Goal: Task Accomplishment & Management: Complete application form

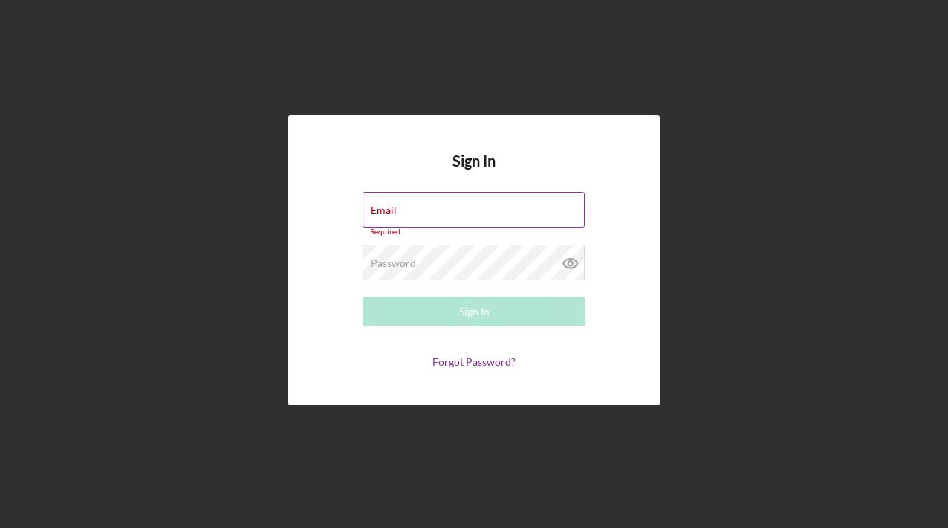
click at [401, 212] on div "Email Required" at bounding box center [474, 214] width 223 height 45
click at [404, 197] on div "Email Required" at bounding box center [474, 214] width 223 height 45
drag, startPoint x: 411, startPoint y: 204, endPoint x: 413, endPoint y: 215, distance: 11.4
click at [412, 204] on label "Email" at bounding box center [478, 200] width 214 height 16
click at [412, 204] on input "C" at bounding box center [474, 210] width 222 height 36
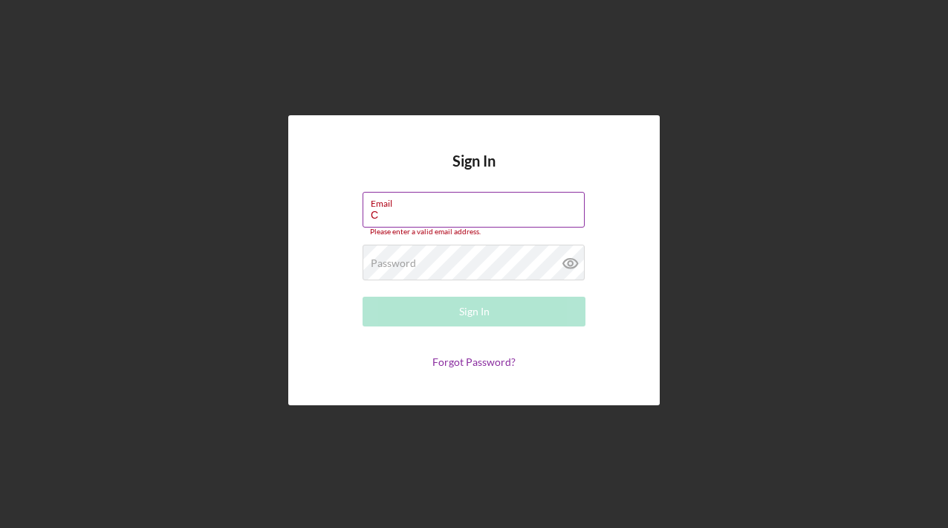
click at [403, 215] on input "C" at bounding box center [474, 210] width 222 height 36
click at [435, 221] on input "C" at bounding box center [474, 210] width 222 height 36
click at [424, 218] on input "C" at bounding box center [474, 210] width 222 height 36
click at [408, 213] on input "C" at bounding box center [474, 210] width 222 height 36
click at [398, 215] on input "C" at bounding box center [474, 210] width 222 height 36
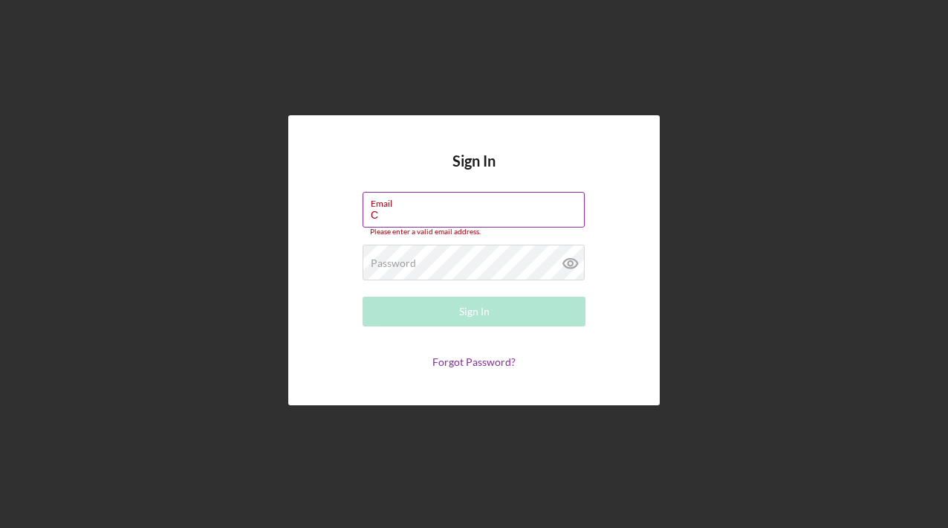
click at [395, 215] on input "C" at bounding box center [474, 210] width 222 height 36
type input "C"
type input "c"
type input "V"
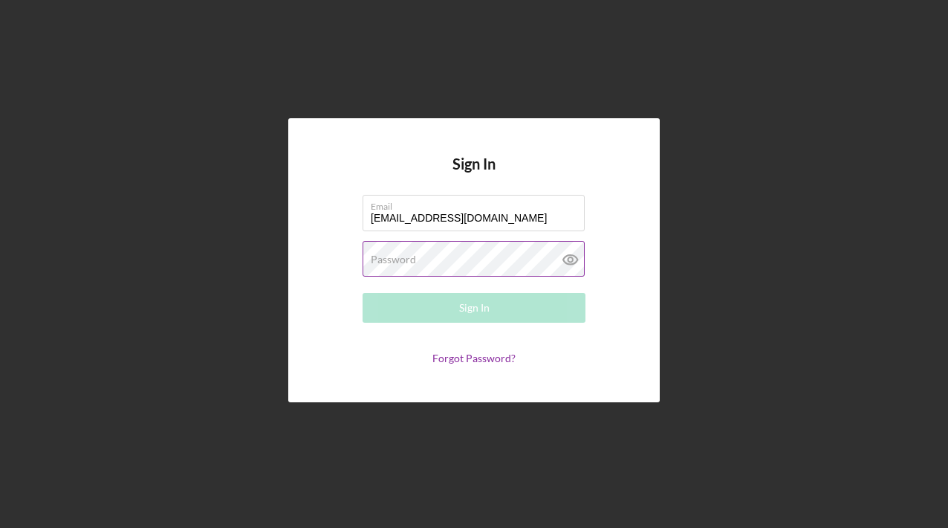
click at [406, 261] on label "Password" at bounding box center [393, 259] width 45 height 12
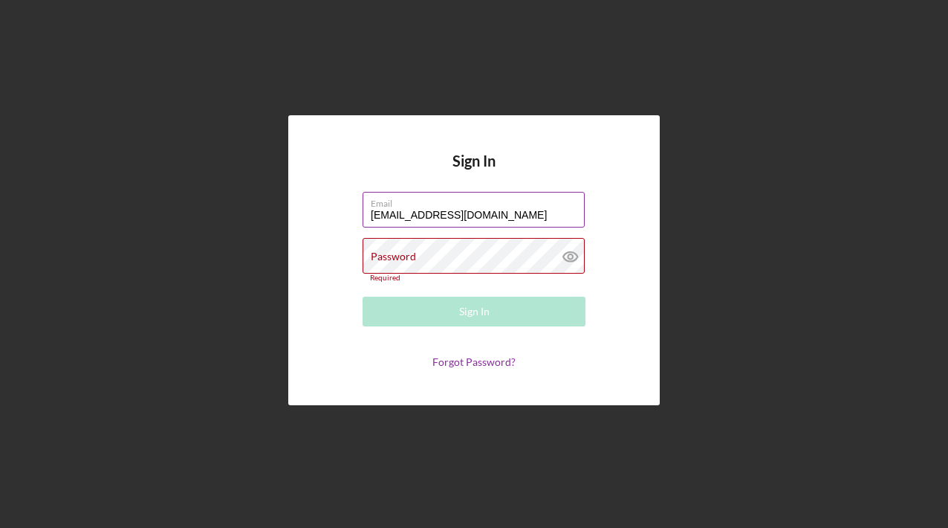
click at [395, 218] on input "carolynbanks66@yahoo.com" at bounding box center [474, 210] width 222 height 36
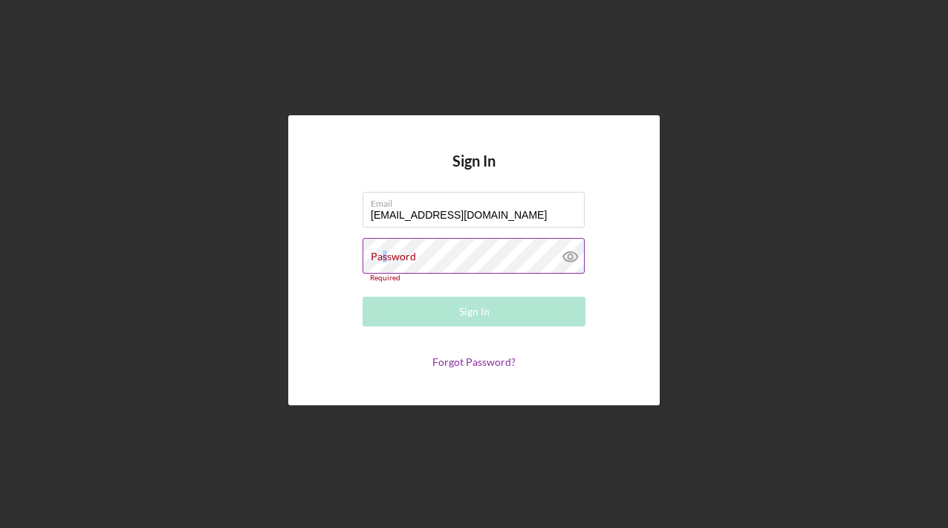
click at [383, 263] on div "Password Required" at bounding box center [474, 260] width 223 height 44
click at [354, 239] on form "Email carolynbanks66@yahoo.com Password Required Sign In Forgot Password?" at bounding box center [473, 280] width 297 height 176
click at [415, 243] on div "Password Required" at bounding box center [474, 260] width 223 height 44
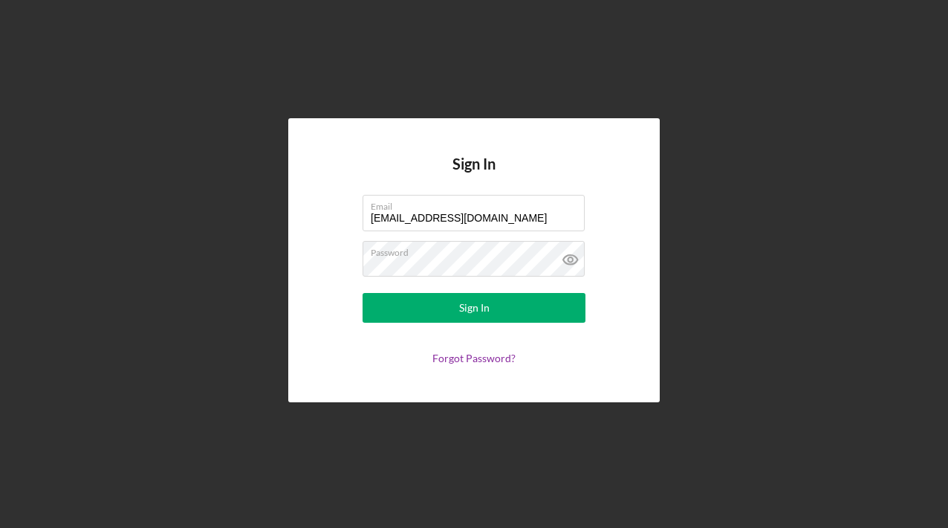
click at [312, 189] on div "Sign In Email carolynbanks66@yahoo.com Password Sign In Forgot Password?" at bounding box center [474, 259] width 372 height 283
click at [332, 275] on form "Email carolynbanks66@yahoo.com Password Sign In Forgot Password?" at bounding box center [473, 279] width 297 height 169
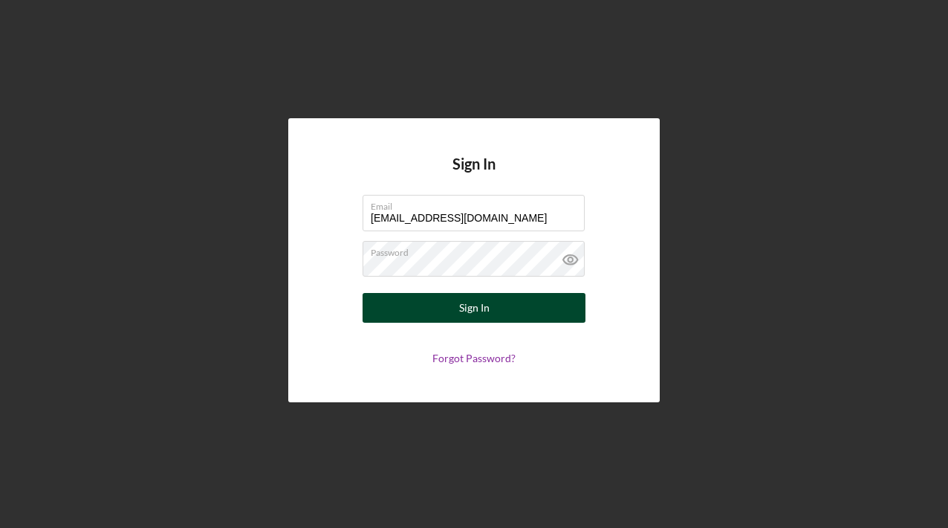
click at [476, 308] on div "Sign In" at bounding box center [474, 308] width 30 height 30
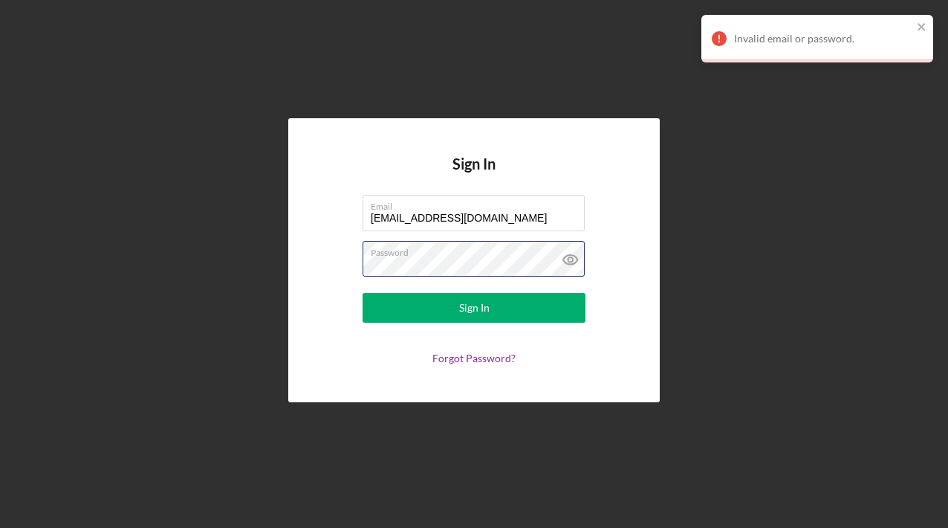
click at [309, 283] on div "Sign In Email carolynbanks66@yahoo.com Password Sign In Forgot Password?" at bounding box center [474, 259] width 372 height 283
click at [924, 25] on icon "close" at bounding box center [922, 27] width 10 height 12
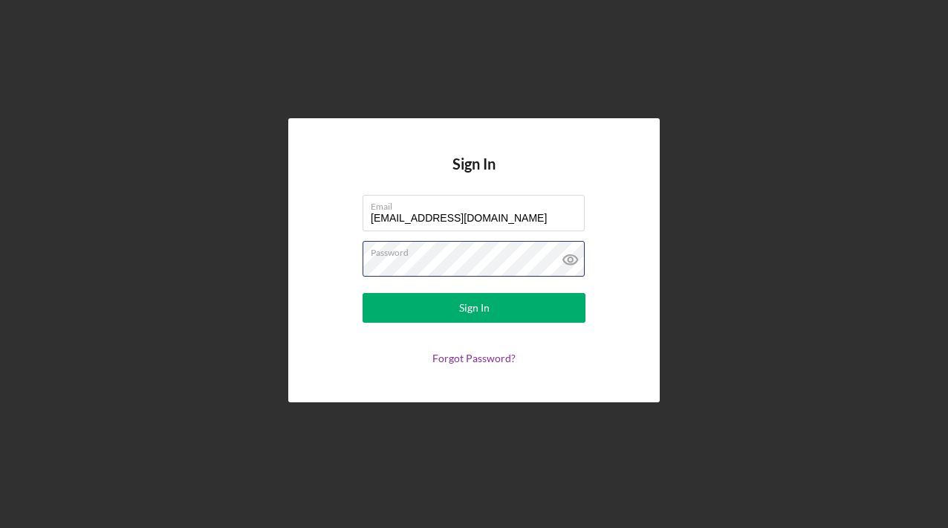
click at [356, 279] on form "Email carolynbanks66@yahoo.com Password Sign In Forgot Password?" at bounding box center [473, 279] width 297 height 169
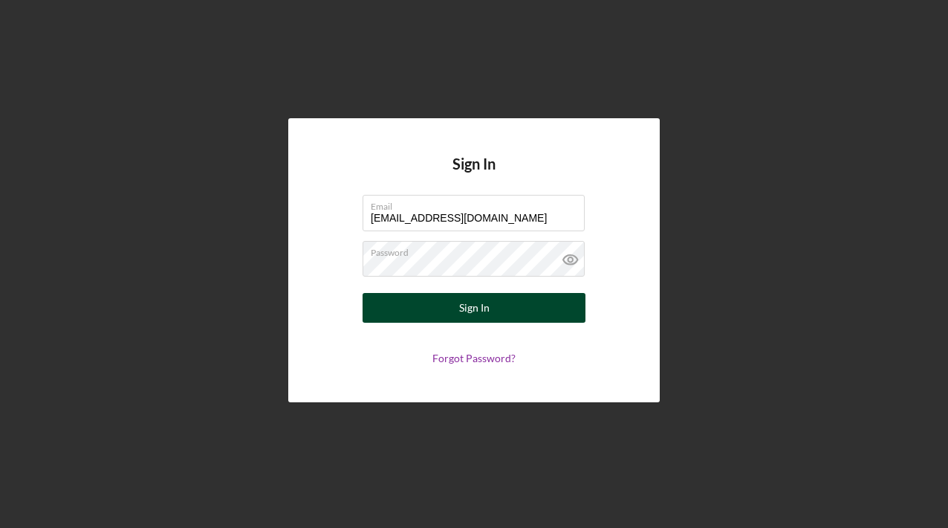
click at [479, 308] on div "Sign In" at bounding box center [474, 308] width 30 height 30
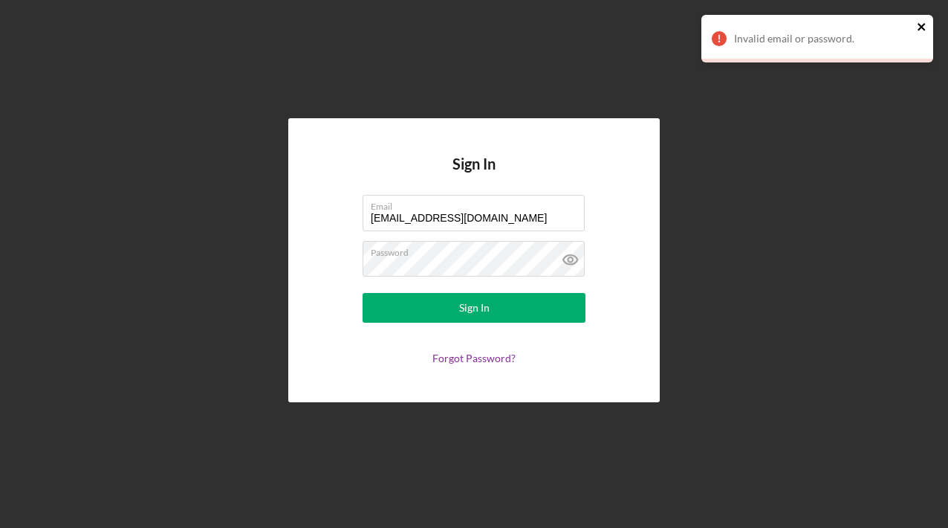
click at [921, 28] on icon "close" at bounding box center [922, 27] width 10 height 12
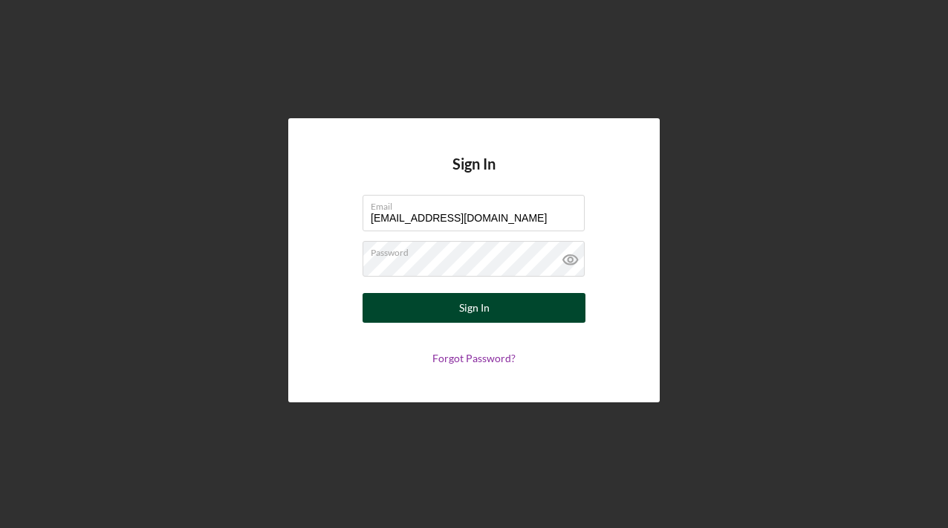
click at [480, 314] on div "Sign In" at bounding box center [474, 308] width 30 height 30
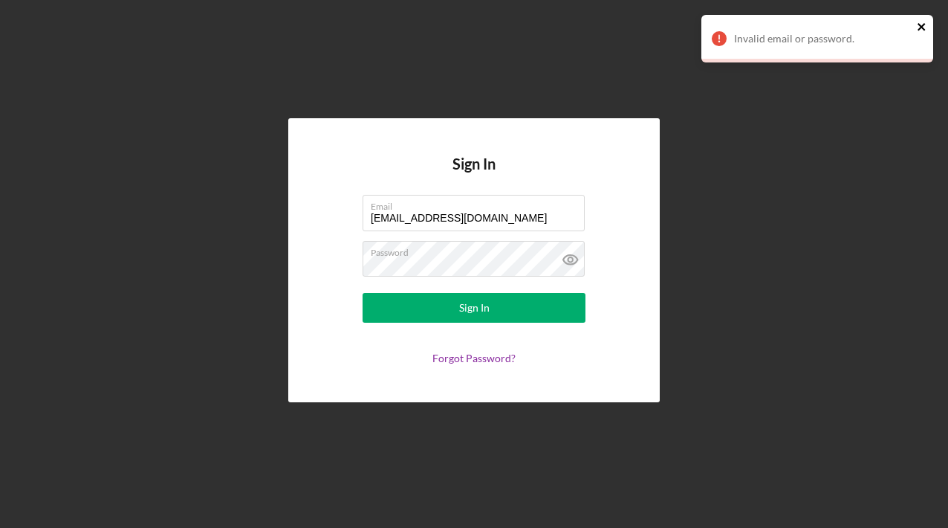
click at [926, 21] on icon "close" at bounding box center [922, 27] width 10 height 12
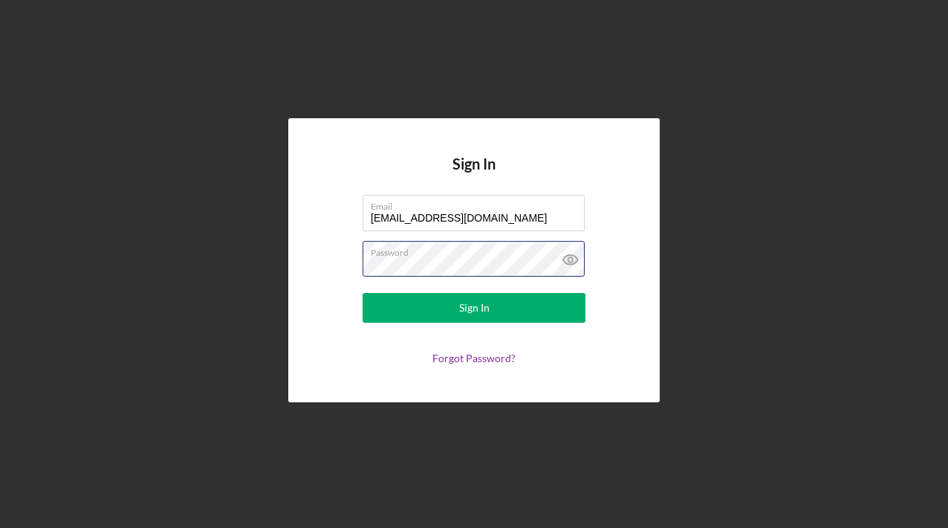
click at [318, 279] on div "Sign In Email carolynbanks66@yahoo.com Password Sign In Forgot Password?" at bounding box center [474, 259] width 372 height 283
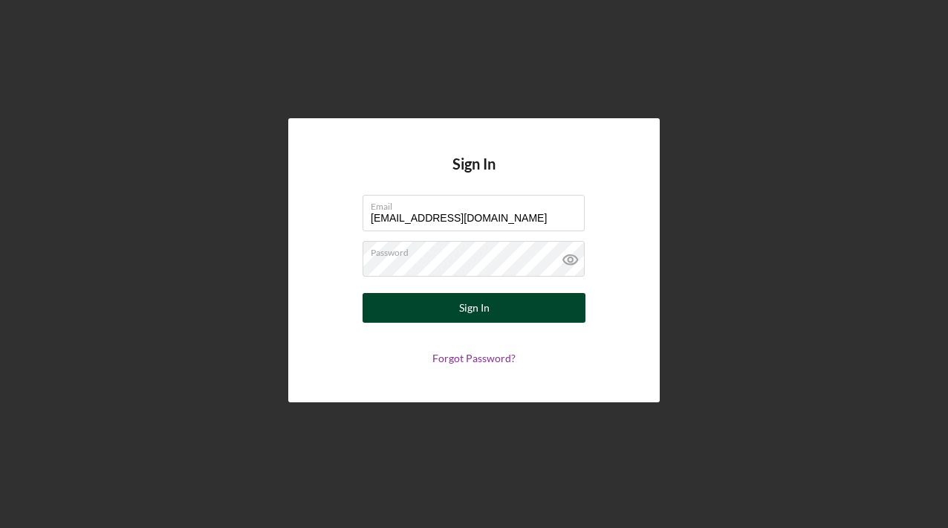
click at [473, 313] on div "Sign In" at bounding box center [474, 308] width 30 height 30
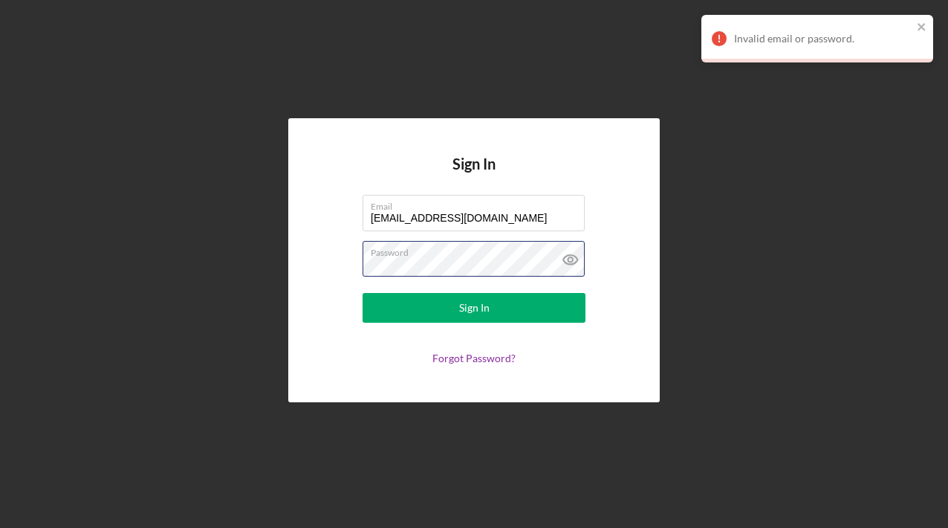
click at [360, 263] on form "Email carolynbanks66@yahoo.com Password Sign In Forgot Password?" at bounding box center [473, 279] width 297 height 169
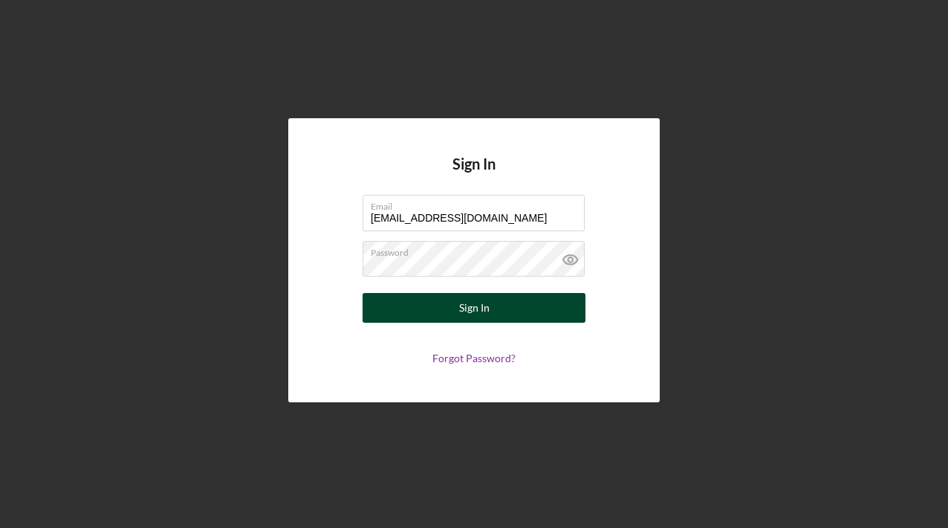
click at [475, 304] on div "Sign In" at bounding box center [474, 308] width 30 height 30
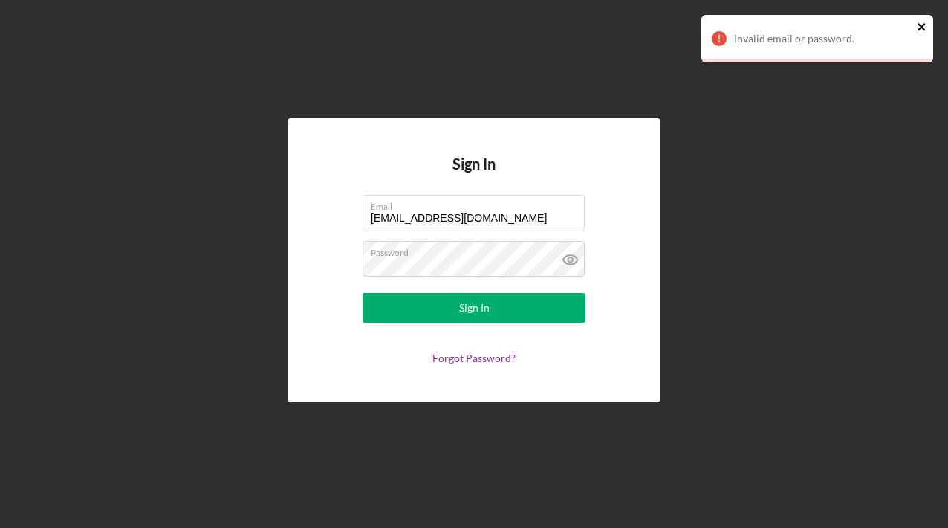
click at [923, 25] on icon "close" at bounding box center [921, 26] width 7 height 7
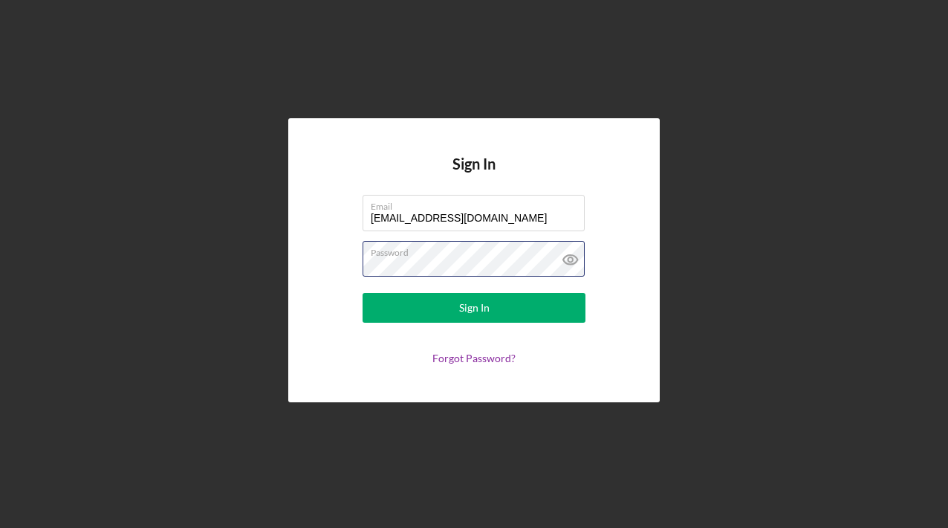
click at [340, 284] on form "Email carolynbanks66@yahoo.com Password Sign In Forgot Password?" at bounding box center [473, 279] width 297 height 169
click at [325, 314] on form "Email carolynbanks66@yahoo.com Password Sign In Forgot Password?" at bounding box center [473, 279] width 297 height 169
click at [574, 261] on icon at bounding box center [570, 259] width 37 height 37
click at [404, 220] on input "carolynbanks66@yahoo.com" at bounding box center [474, 213] width 222 height 36
type input "carolyn.banks66@yahoo.com"
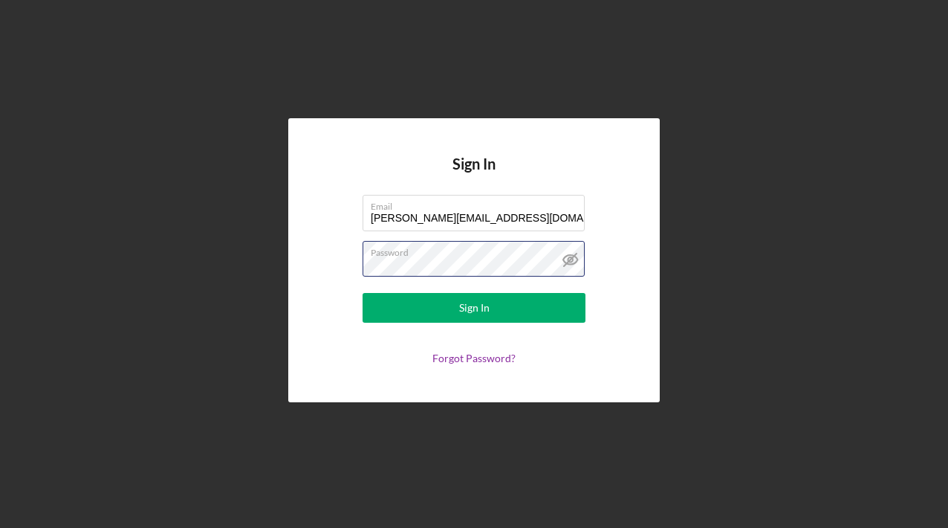
click at [327, 267] on form "Email carolyn.banks66@yahoo.com Password Sign In Forgot Password?" at bounding box center [473, 279] width 297 height 169
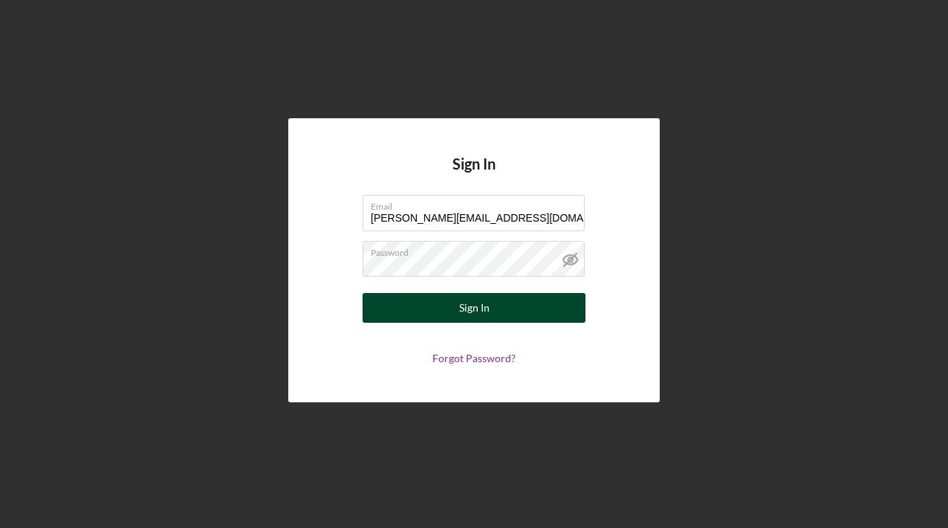
click at [470, 308] on div "Sign In" at bounding box center [474, 308] width 30 height 30
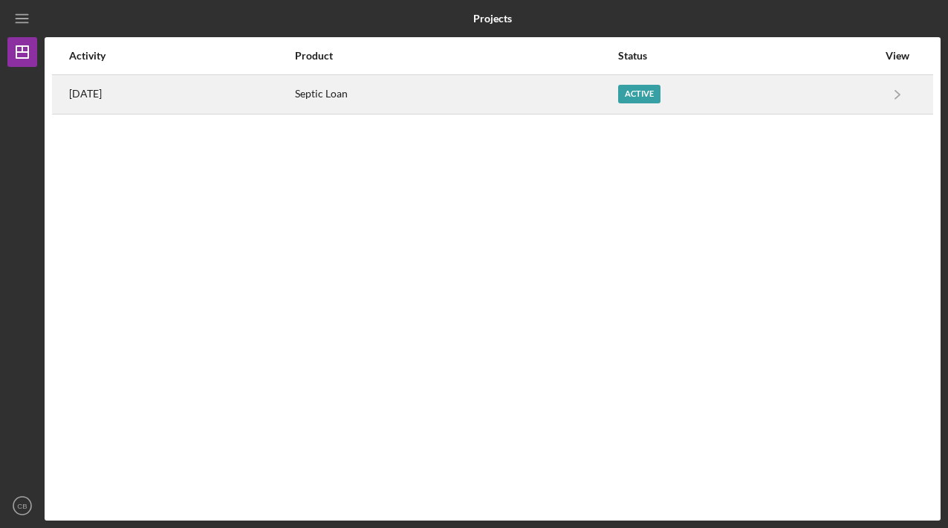
click at [661, 98] on div "Active" at bounding box center [639, 94] width 42 height 19
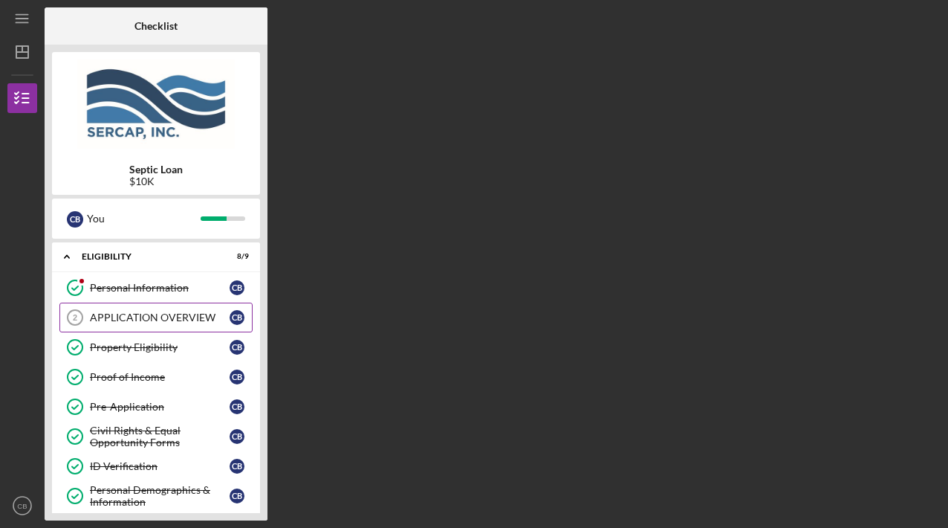
click at [160, 318] on div "APPLICATION OVERVIEW" at bounding box center [160, 317] width 140 height 12
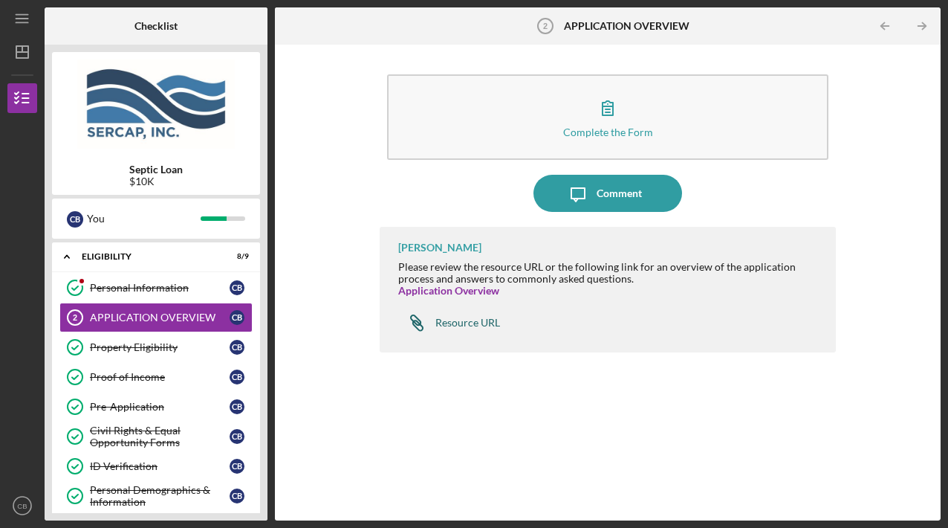
click at [449, 320] on div "Resource URL" at bounding box center [467, 323] width 65 height 12
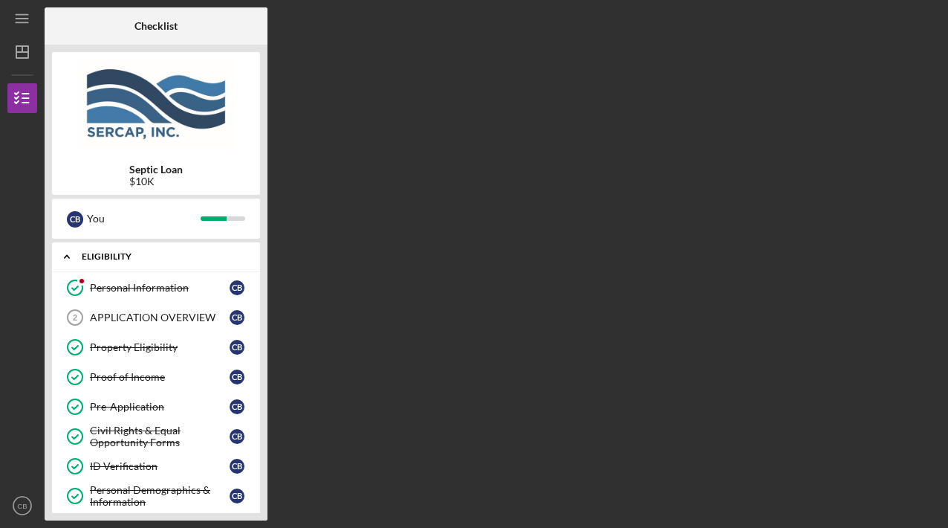
click at [107, 253] on div "Eligibility" at bounding box center [162, 256] width 160 height 9
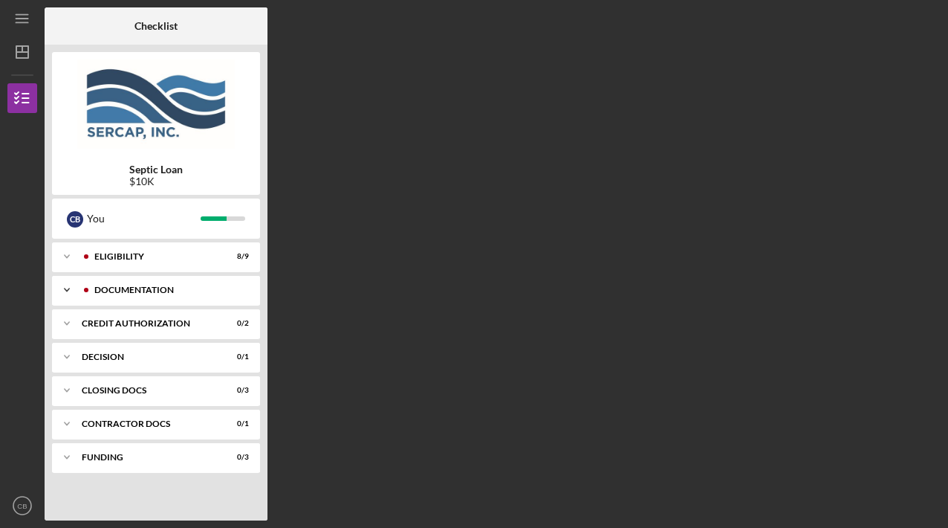
click at [123, 298] on div "Icon/Expander Documentation 10 / 12" at bounding box center [156, 290] width 208 height 30
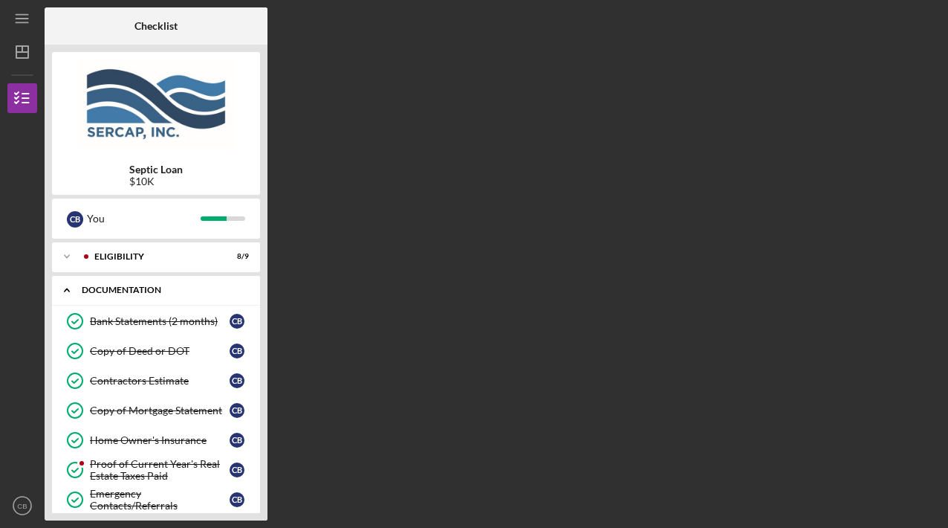
click at [109, 291] on div "Documentation" at bounding box center [162, 289] width 160 height 9
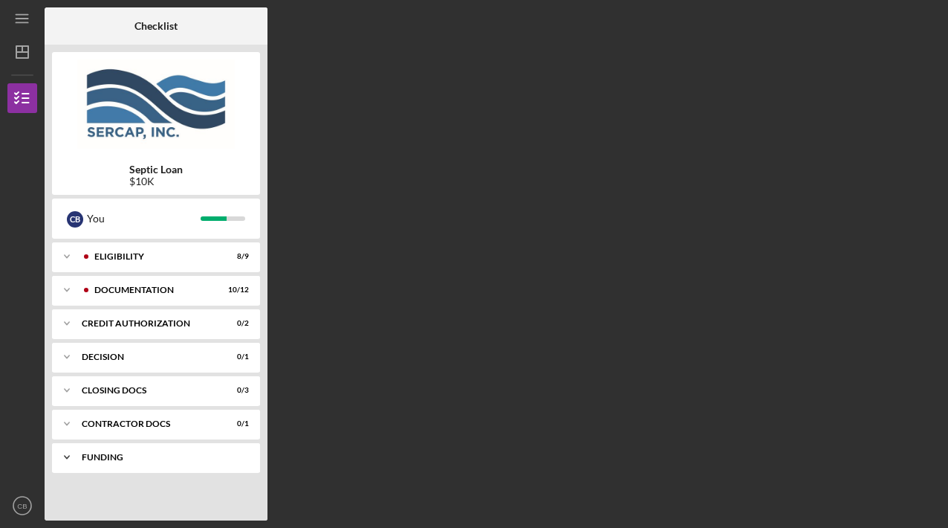
click at [101, 452] on div "Icon/Expander Funding 0 / 3" at bounding box center [156, 457] width 208 height 30
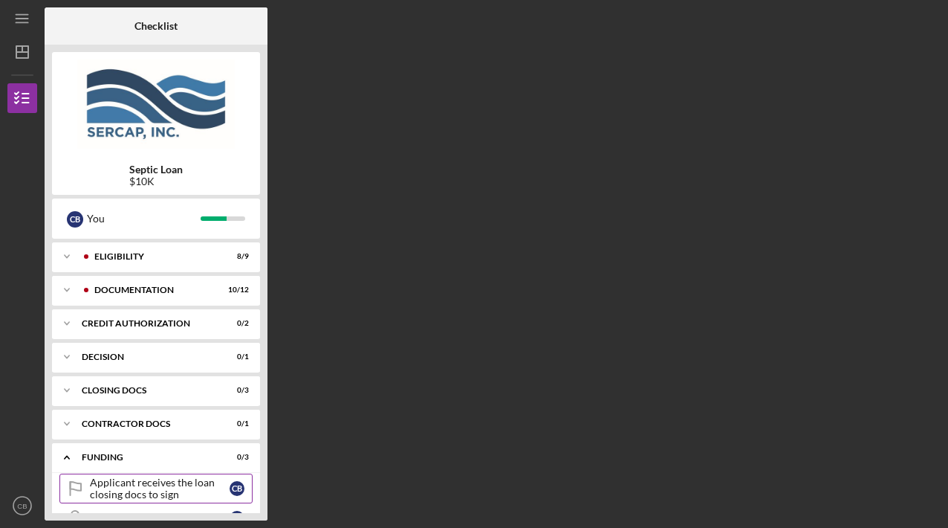
click at [171, 481] on div "Applicant receives the loan closing docs to sign" at bounding box center [160, 488] width 140 height 24
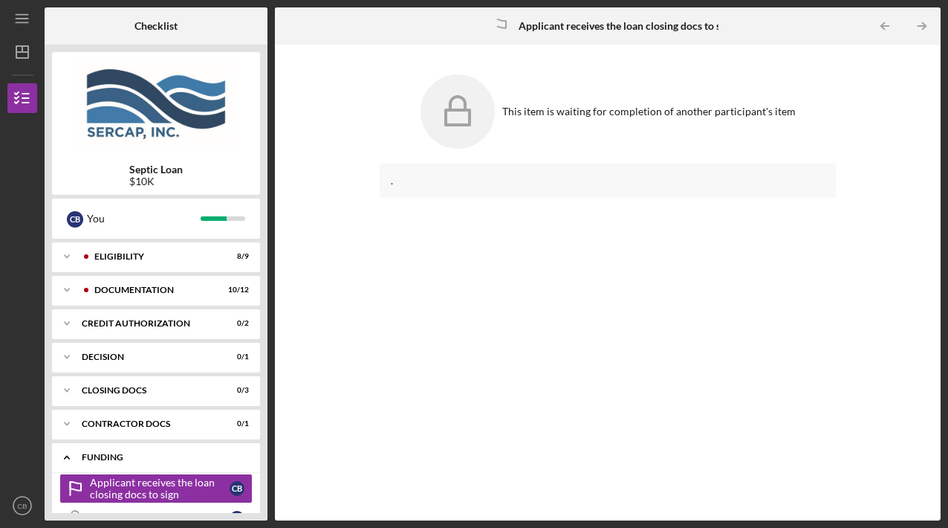
click at [110, 458] on div "Funding" at bounding box center [162, 457] width 160 height 9
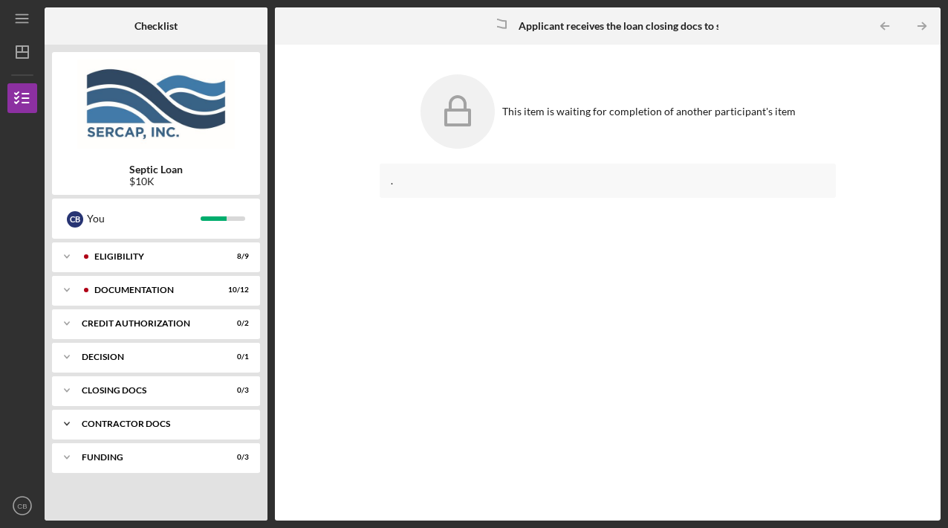
click at [120, 426] on div "Contractor Docs" at bounding box center [162, 423] width 160 height 9
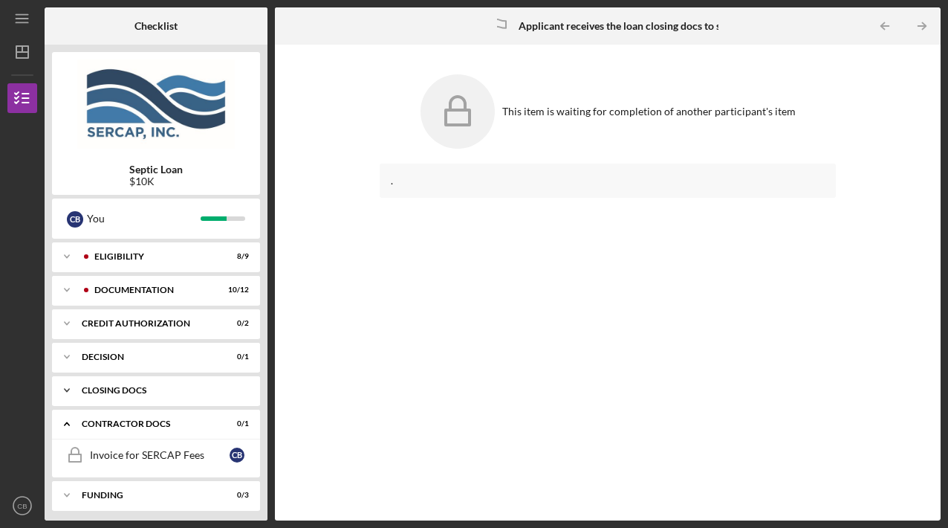
click at [98, 388] on div "CLOSING DOCS" at bounding box center [162, 390] width 160 height 9
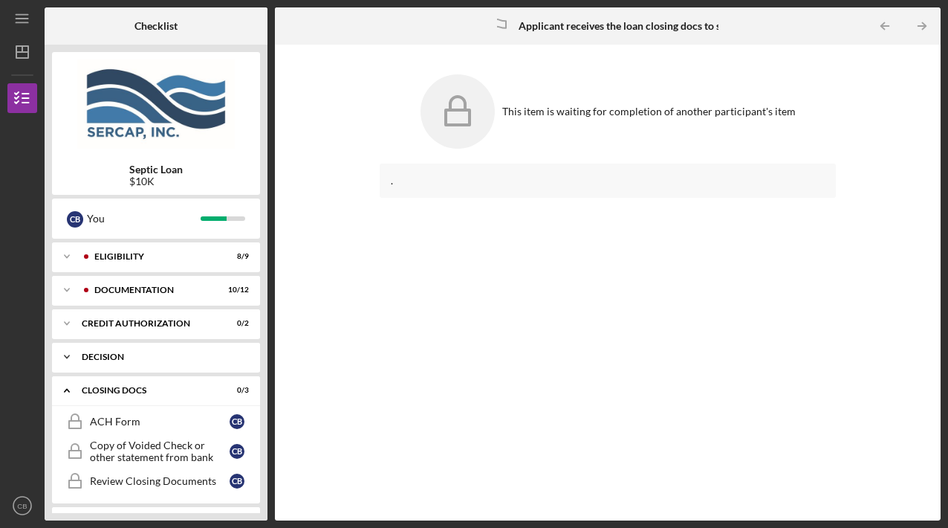
click at [97, 363] on div "Icon/Expander Decision 0 / 1" at bounding box center [156, 357] width 208 height 30
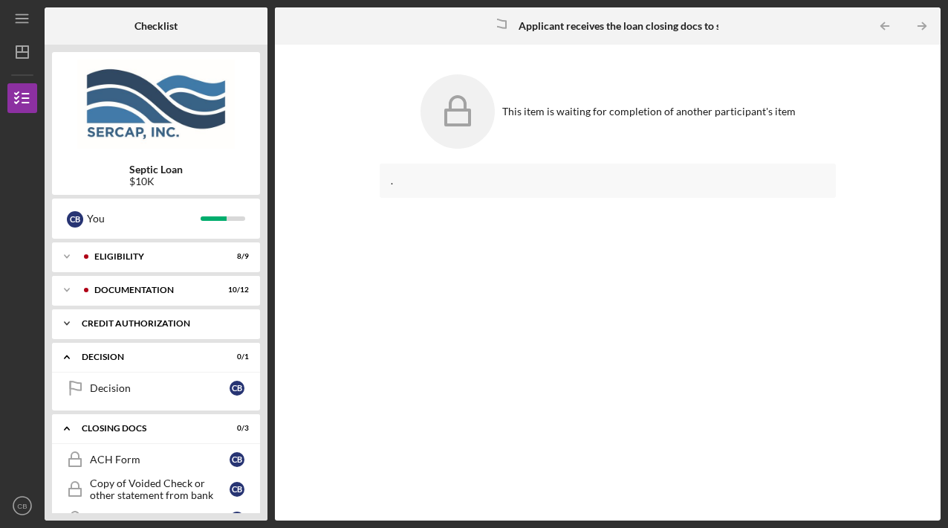
click at [80, 326] on icon "Icon/Expander" at bounding box center [67, 323] width 30 height 30
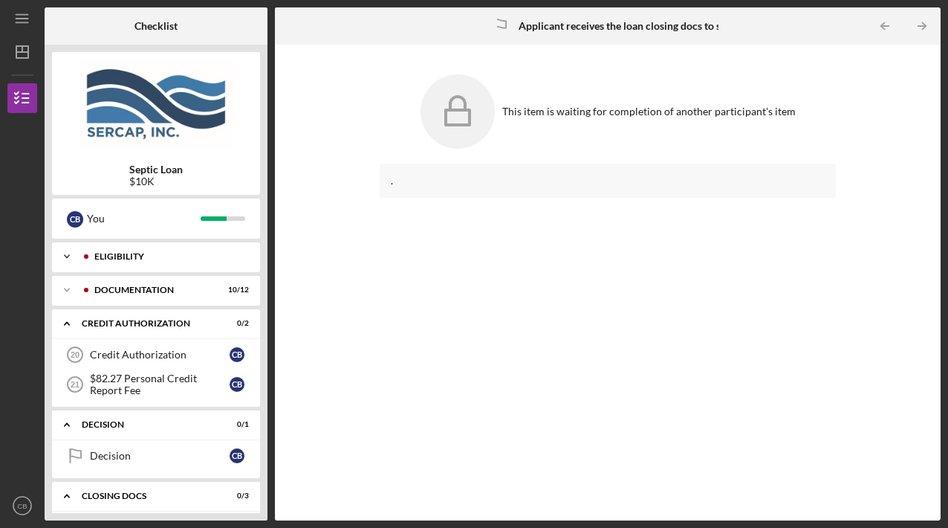
click at [115, 260] on div "Eligibility" at bounding box center [167, 256] width 147 height 9
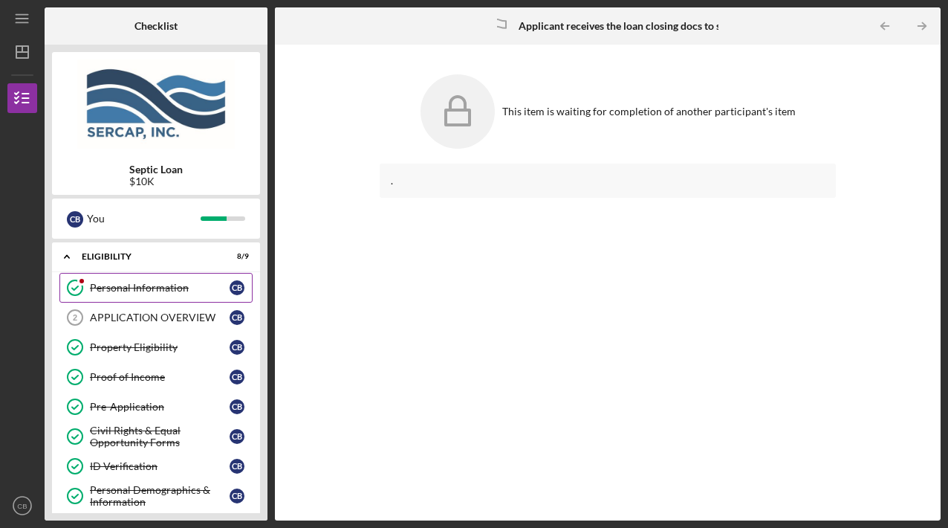
click at [116, 290] on div "Personal Information" at bounding box center [160, 288] width 140 height 12
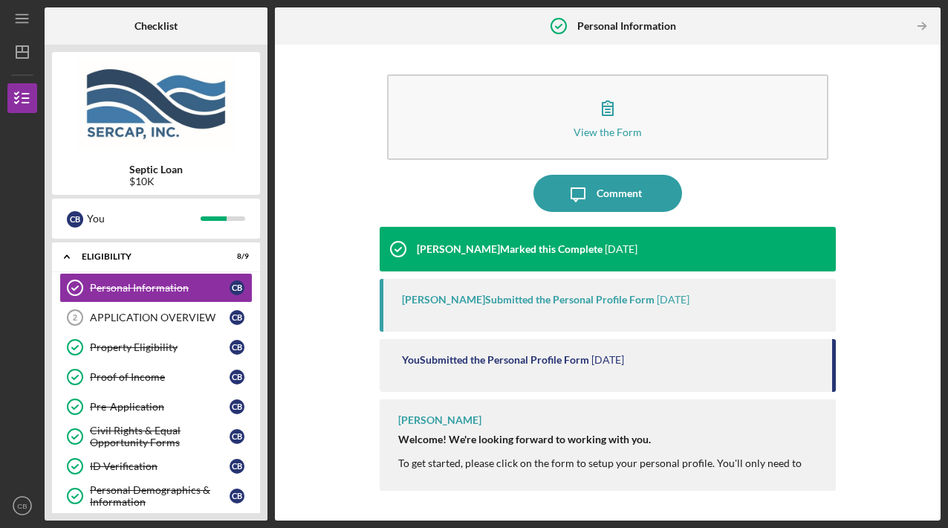
drag, startPoint x: 826, startPoint y: 360, endPoint x: 817, endPoint y: 380, distance: 22.0
click at [817, 381] on div "You Submitted the Personal Profile Form 3 weeks ago" at bounding box center [607, 365] width 455 height 53
drag, startPoint x: 818, startPoint y: 373, endPoint x: 817, endPoint y: 419, distance: 46.1
click at [817, 419] on div "Lois Miller Marked this Complete 3 weeks ago Lois Miller Submitted the Personal…" at bounding box center [607, 362] width 455 height 271
drag, startPoint x: 817, startPoint y: 419, endPoint x: 890, endPoint y: 435, distance: 74.6
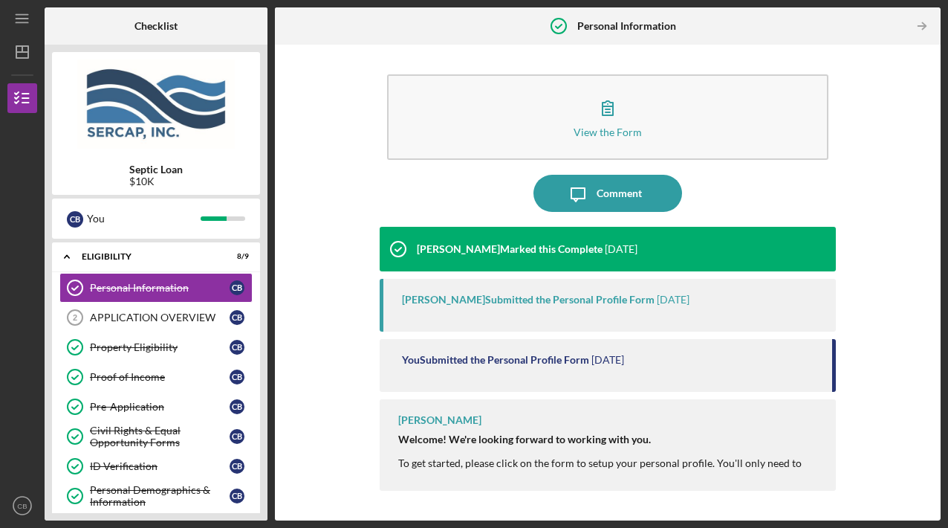
click at [892, 435] on div "View the Form Form Icon/Message Comment Lois Miller Marked this Complete 3 week…" at bounding box center [607, 282] width 651 height 461
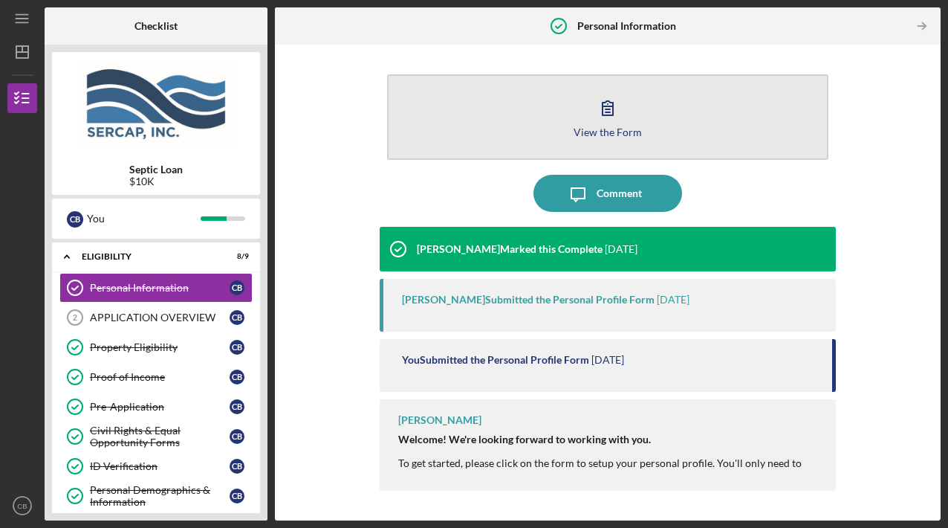
click at [595, 130] on div "View the Form" at bounding box center [608, 131] width 68 height 11
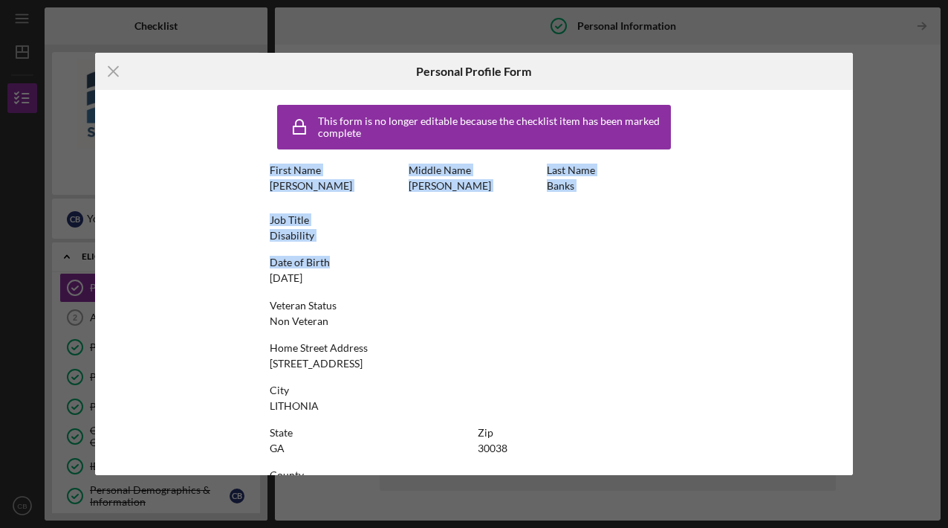
drag, startPoint x: 853, startPoint y: 148, endPoint x: 826, endPoint y: 252, distance: 107.4
click at [826, 252] on div "Icon/Menu Close Personal Profile Form This form is no longer editable because t…" at bounding box center [474, 264] width 948 height 528
drag, startPoint x: 826, startPoint y: 252, endPoint x: 743, endPoint y: 244, distance: 83.6
click at [743, 244] on div "This form is no longer editable because the checklist item has been marked comp…" at bounding box center [474, 282] width 759 height 385
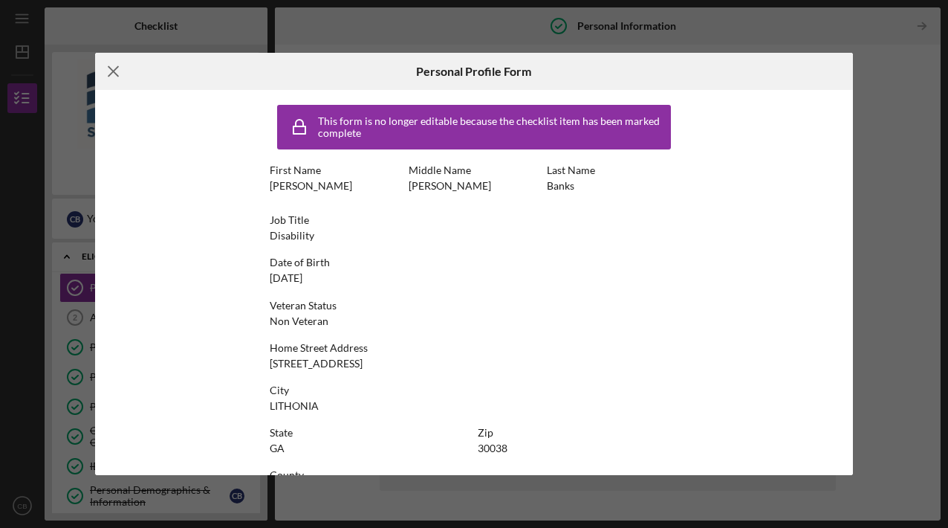
click at [114, 71] on line at bounding box center [113, 72] width 10 height 10
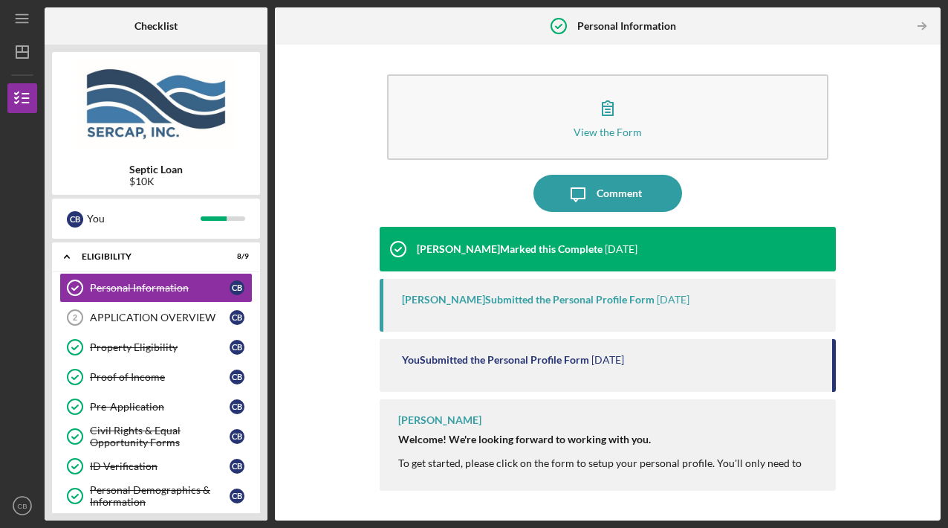
drag, startPoint x: 833, startPoint y: 376, endPoint x: 835, endPoint y: 404, distance: 28.3
click at [835, 404] on div "View the Form Form Icon/Message Comment Lois Miller Marked this Complete 3 week…" at bounding box center [607, 282] width 651 height 461
drag, startPoint x: 835, startPoint y: 404, endPoint x: 776, endPoint y: 388, distance: 61.6
click at [776, 388] on div "You Submitted the Personal Profile Form 3 weeks ago" at bounding box center [607, 365] width 455 height 53
drag, startPoint x: 942, startPoint y: 201, endPoint x: 950, endPoint y: 332, distance: 131.8
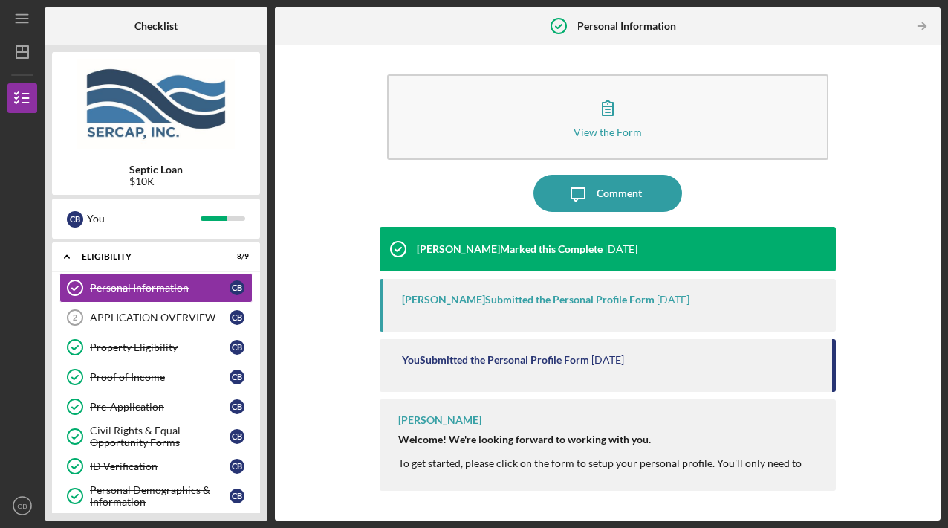
click at [947, 332] on html "Icon/Menu Personal Information Personal Information Checklist Septic Loan $10K …" at bounding box center [474, 264] width 948 height 528
click at [153, 320] on div "APPLICATION OVERVIEW" at bounding box center [160, 317] width 140 height 12
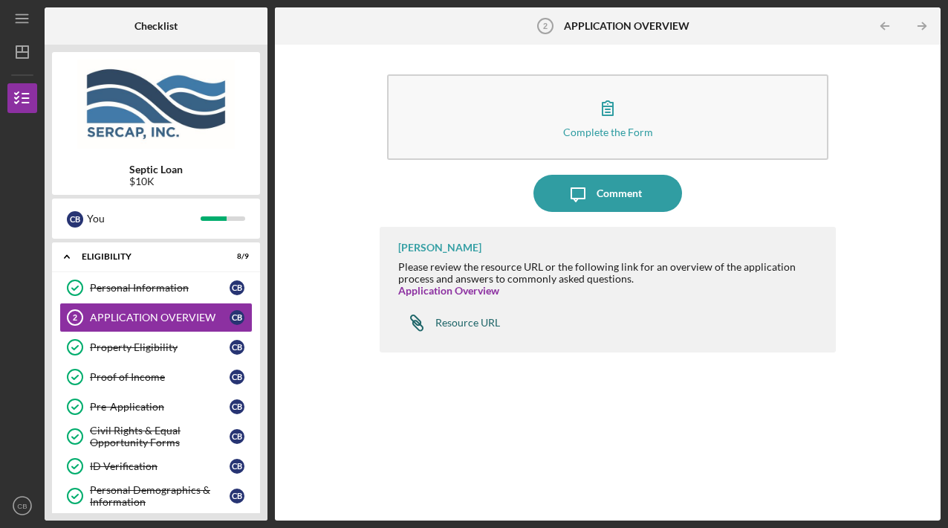
click at [462, 322] on div "Resource URL" at bounding box center [467, 323] width 65 height 12
click at [126, 322] on link "APPLICATION OVERVIEW 2 APPLICATION OVERVIEW C B" at bounding box center [155, 317] width 193 height 30
click at [467, 321] on div "Resource URL" at bounding box center [467, 323] width 65 height 12
click at [114, 317] on div "APPLICATION OVERVIEW" at bounding box center [160, 317] width 140 height 12
click at [113, 317] on div "APPLICATION OVERVIEW" at bounding box center [160, 317] width 140 height 12
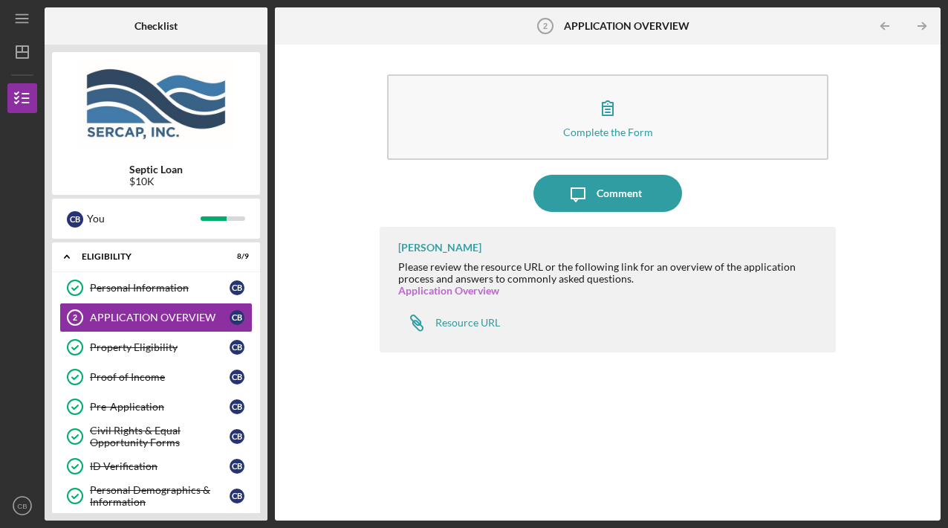
click at [432, 287] on link "Application Overview" at bounding box center [448, 290] width 101 height 13
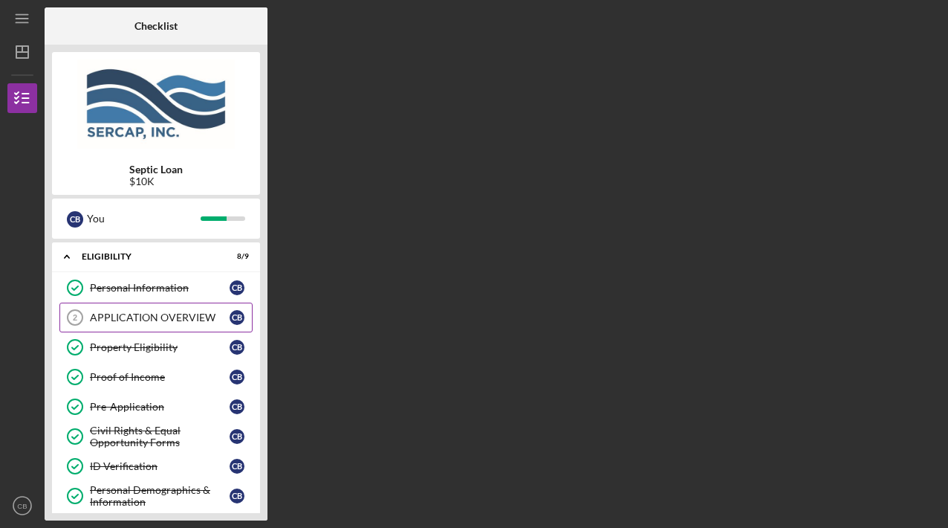
click at [144, 316] on div "APPLICATION OVERVIEW" at bounding box center [160, 317] width 140 height 12
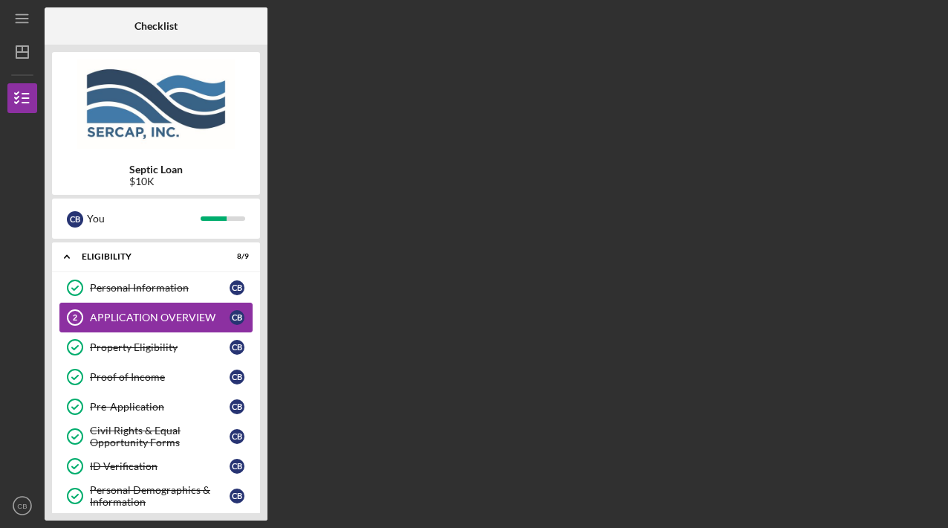
click at [144, 316] on div "APPLICATION OVERVIEW" at bounding box center [160, 317] width 140 height 12
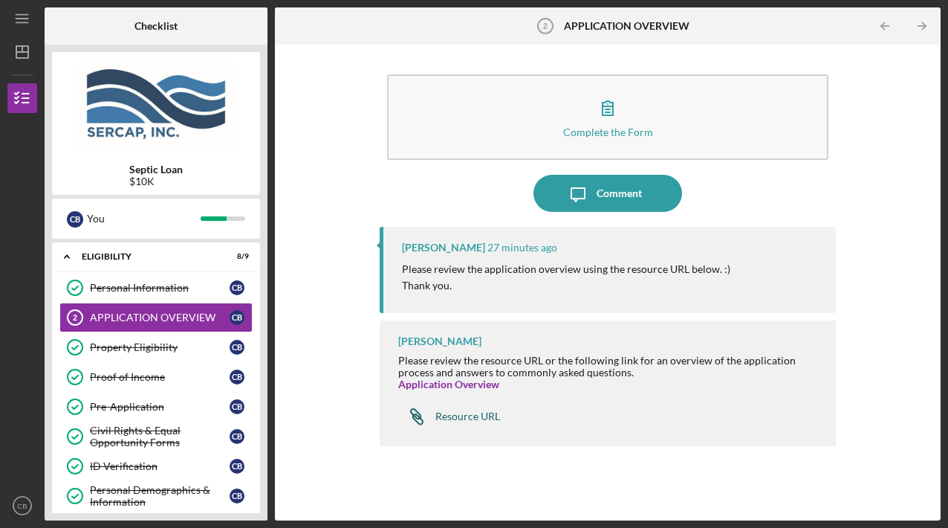
click at [455, 415] on div "Resource URL" at bounding box center [467, 416] width 65 height 12
click at [109, 249] on div "Icon/Expander Eligibility 8 / 9" at bounding box center [156, 256] width 208 height 30
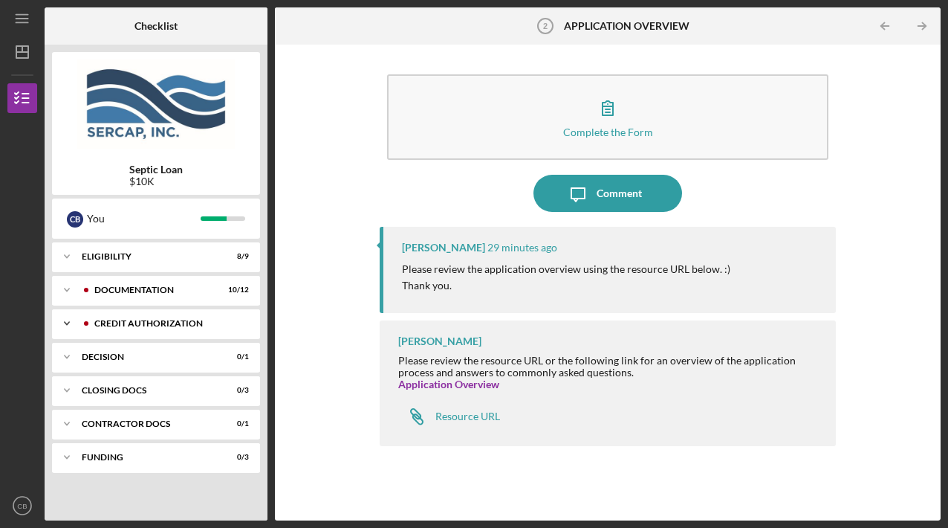
click at [127, 317] on div "Icon/Expander CREDIT AUTHORIZATION 0 / 2" at bounding box center [156, 323] width 208 height 30
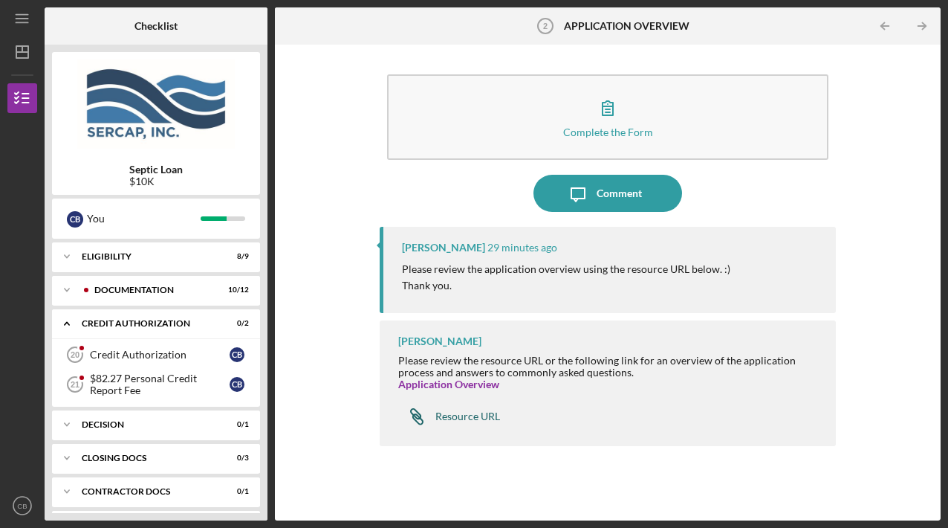
click at [452, 415] on div "Resource URL" at bounding box center [467, 416] width 65 height 12
click at [116, 291] on div "Documentation" at bounding box center [167, 289] width 147 height 9
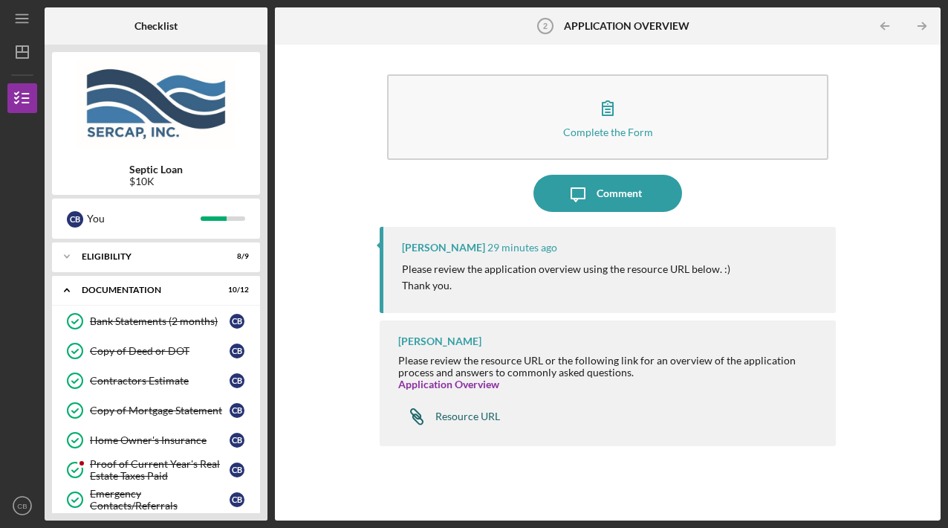
click at [450, 416] on div "Resource URL" at bounding box center [467, 416] width 65 height 12
click at [462, 413] on div "Resource URL" at bounding box center [467, 416] width 65 height 12
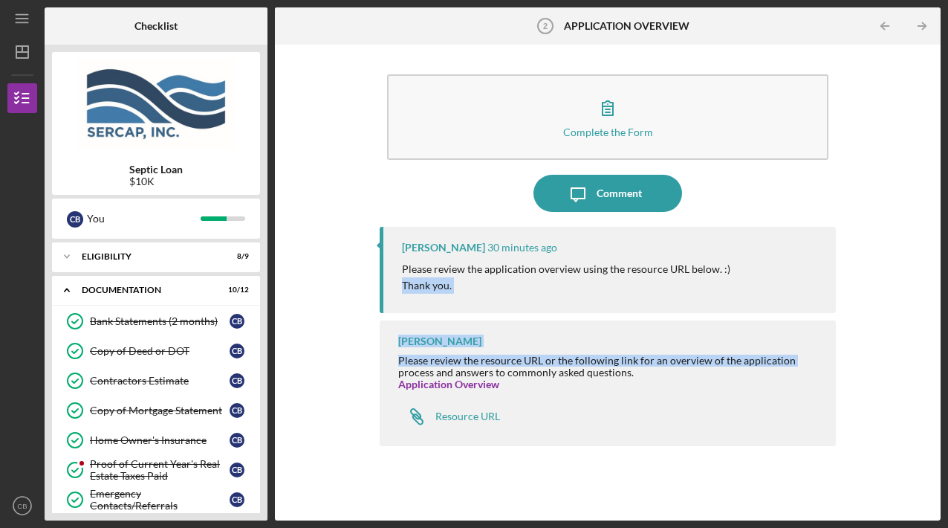
drag, startPoint x: 272, startPoint y: 325, endPoint x: 279, endPoint y: 374, distance: 50.3
click at [279, 374] on div "Checklist Septic Loan $10K C B You Icon/Expander Eligibility 8 / 9 Icon/Expande…" at bounding box center [493, 263] width 896 height 513
click at [124, 286] on div "Documentation" at bounding box center [162, 289] width 160 height 9
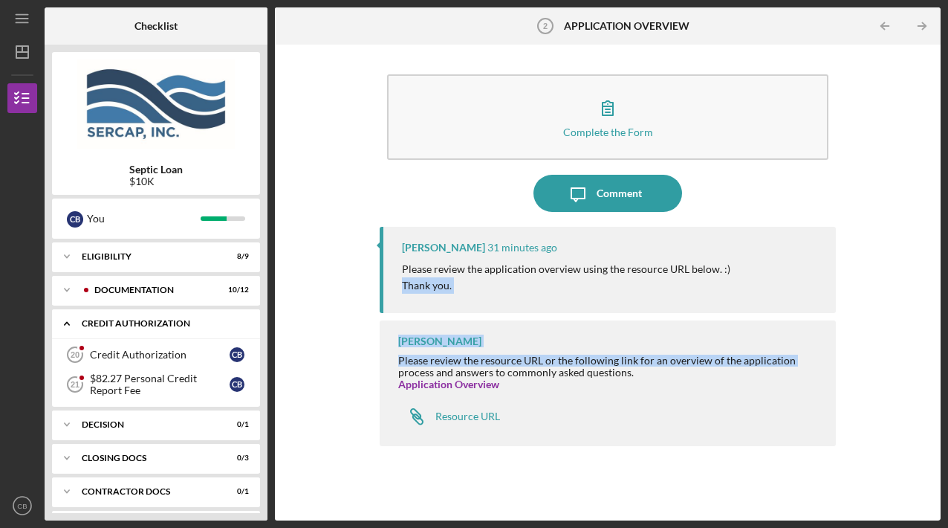
click at [134, 325] on div "CREDIT AUTHORIZATION" at bounding box center [162, 323] width 160 height 9
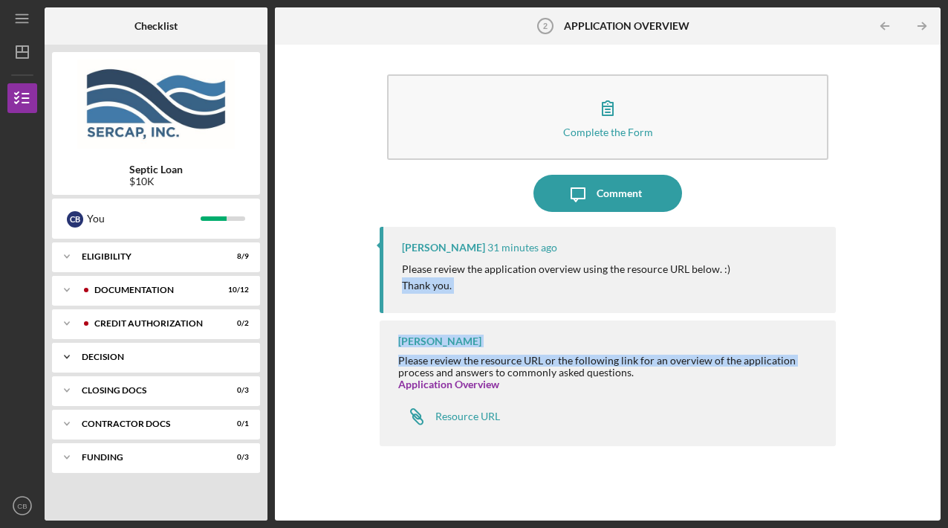
click at [97, 360] on div "Decision" at bounding box center [162, 356] width 160 height 9
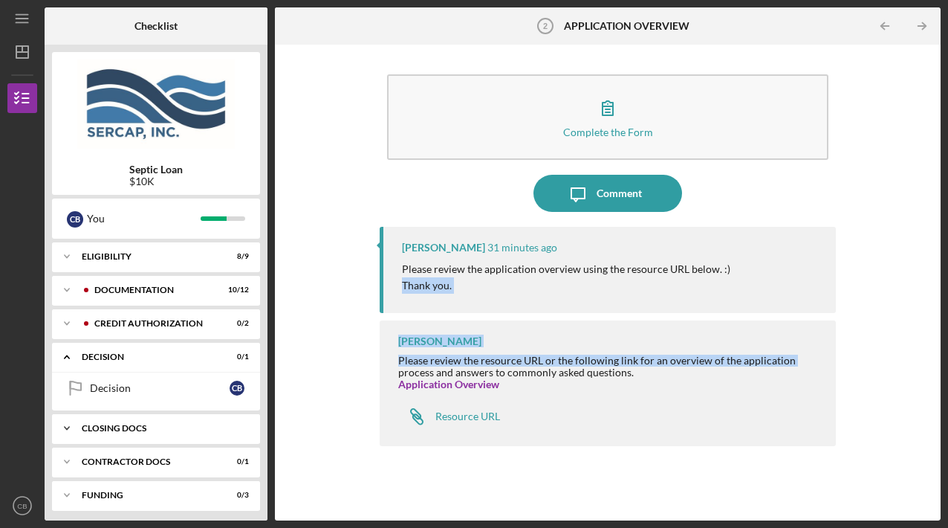
click at [105, 427] on div "CLOSING DOCS" at bounding box center [162, 428] width 160 height 9
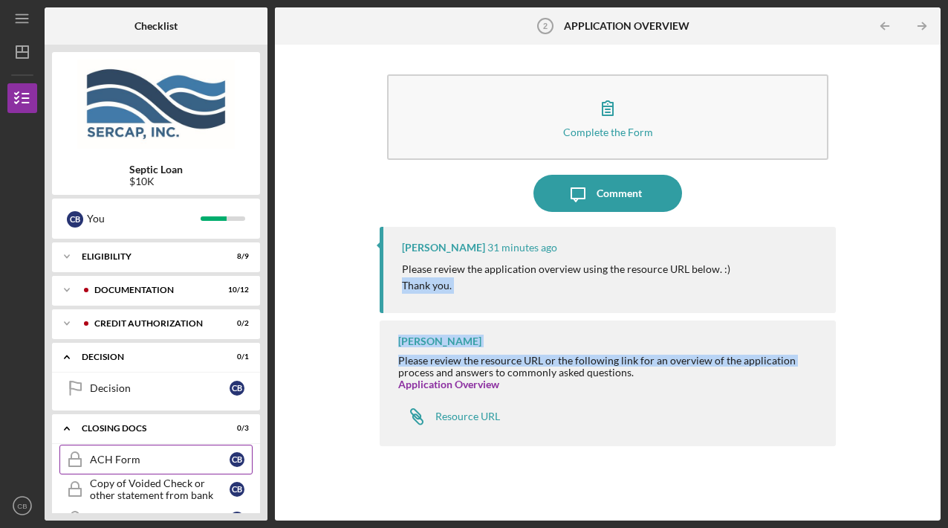
click at [143, 463] on div "ACH Form" at bounding box center [160, 459] width 140 height 12
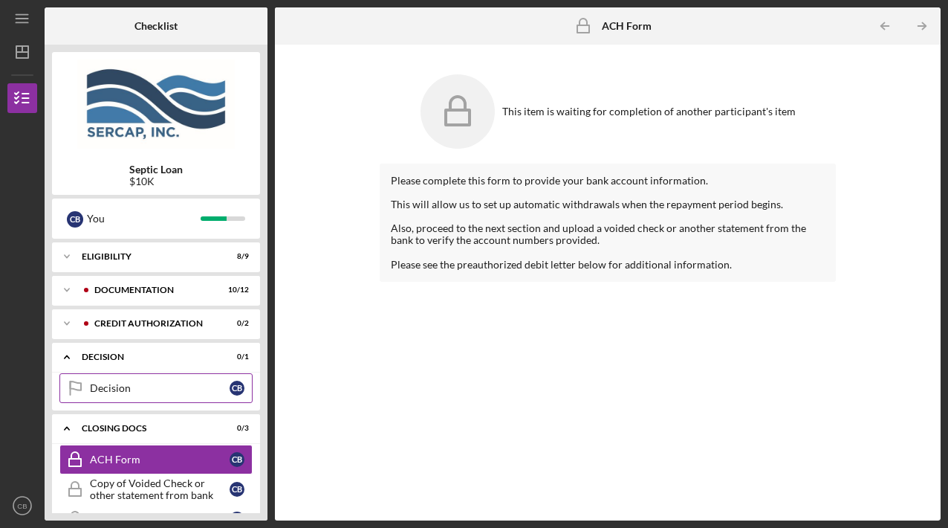
click at [104, 388] on div "Decision" at bounding box center [160, 388] width 140 height 12
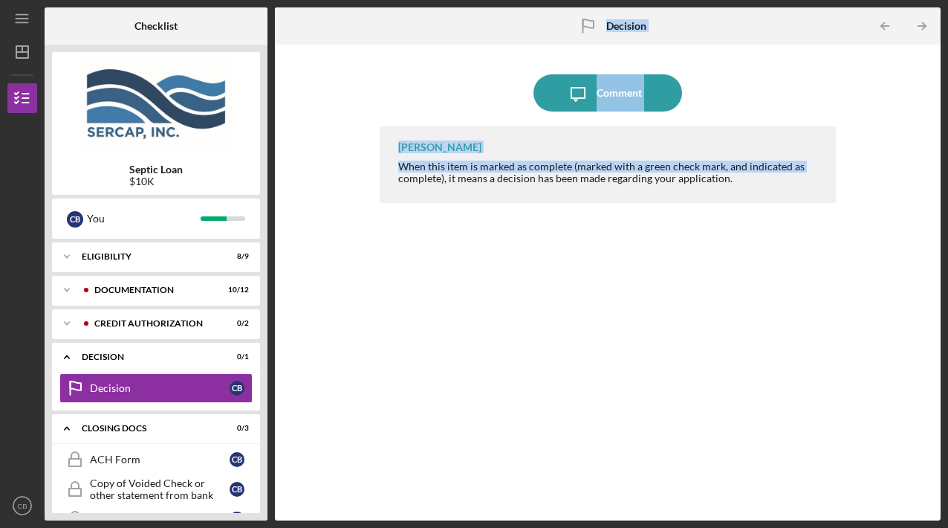
drag, startPoint x: 280, startPoint y: 180, endPoint x: 270, endPoint y: 296, distance: 116.3
click at [270, 296] on div "Checklist Septic Loan $10K C B You Icon/Expander Eligibility 8 / 9 Icon/Expande…" at bounding box center [493, 263] width 896 height 513
click at [133, 319] on div "CREDIT AUTHORIZATION" at bounding box center [167, 323] width 147 height 9
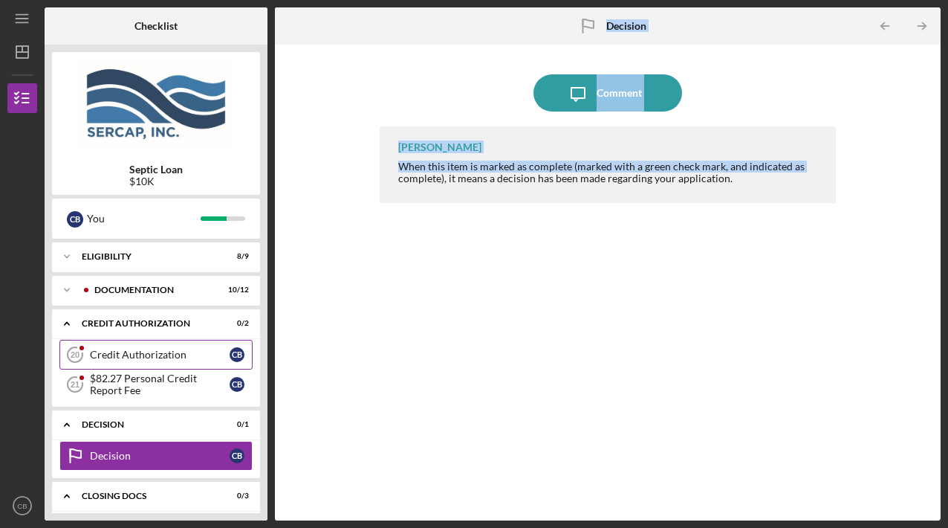
click at [121, 354] on div "Credit Authorization" at bounding box center [160, 354] width 140 height 12
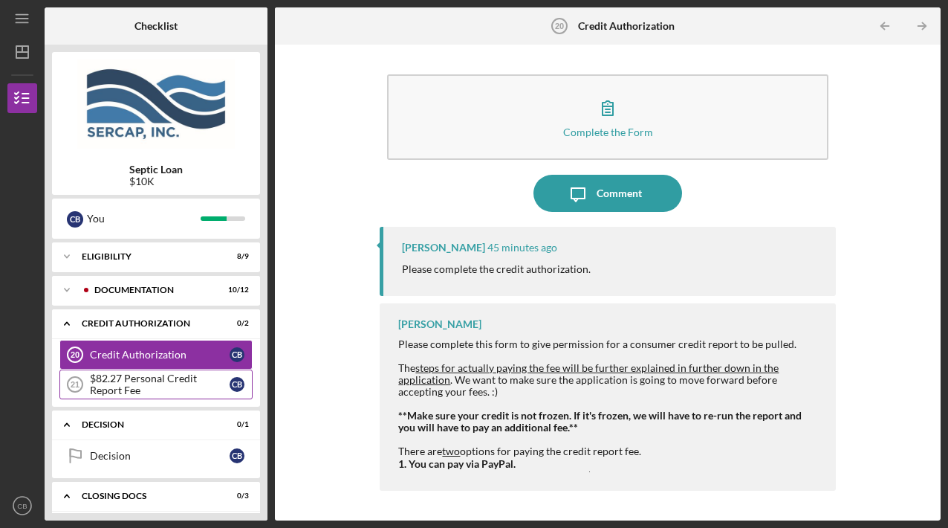
click at [119, 382] on div "$82.27 Personal Credit Report Fee" at bounding box center [160, 384] width 140 height 24
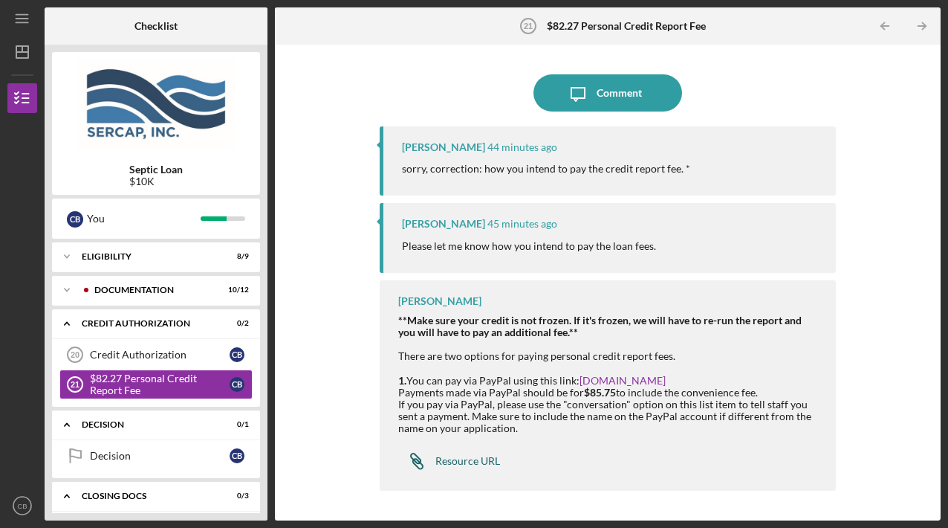
click at [476, 458] on div "Resource URL" at bounding box center [467, 461] width 65 height 12
click at [120, 259] on div "Eligibility" at bounding box center [162, 256] width 160 height 9
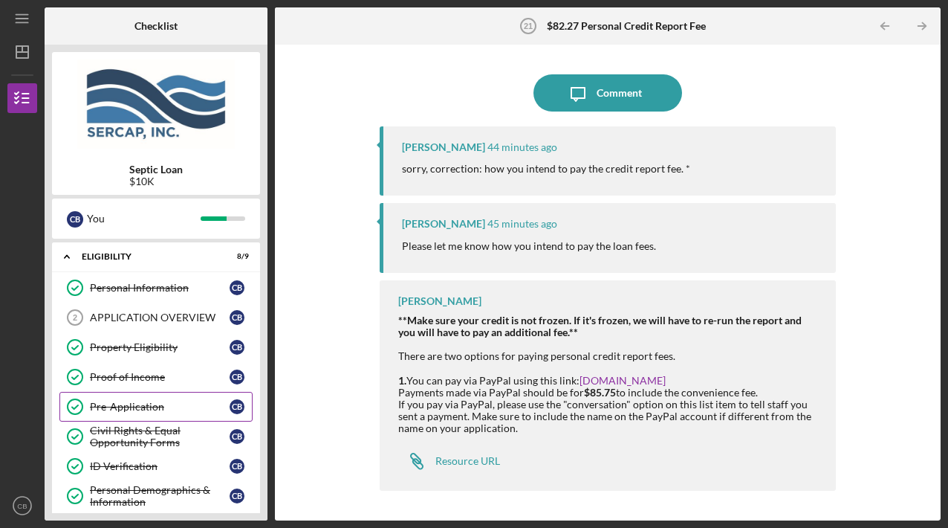
drag, startPoint x: 260, startPoint y: 313, endPoint x: 247, endPoint y: 394, distance: 82.1
click at [247, 394] on div "Checklist Septic Loan $10K C B You Icon/Expander Eligibility 8 / 9 Personal Inf…" at bounding box center [493, 263] width 896 height 513
click at [119, 373] on div "Proof of Income" at bounding box center [160, 377] width 140 height 12
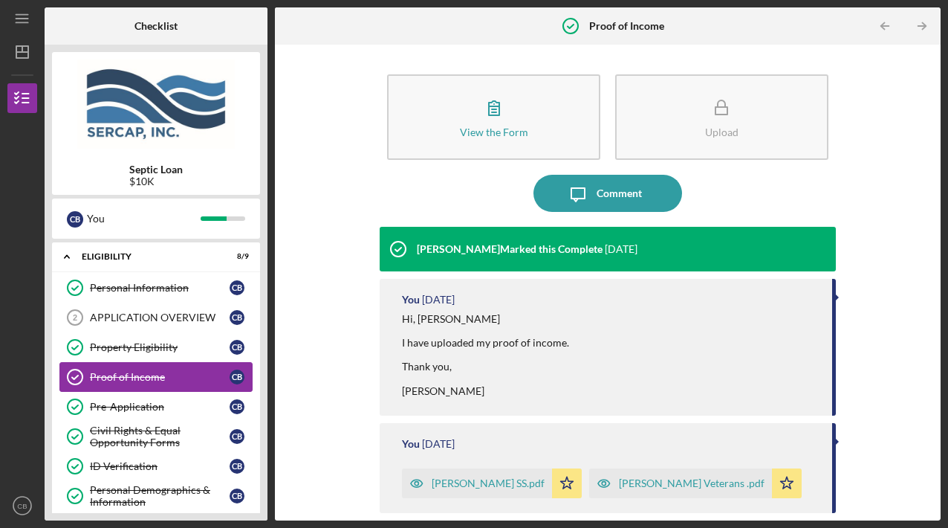
click at [119, 373] on div "Proof of Income" at bounding box center [160, 377] width 140 height 12
drag, startPoint x: 944, startPoint y: 111, endPoint x: 942, endPoint y: 131, distance: 20.1
click at [944, 130] on div "Icon/Menu Proof of Income Proof of Income Checklist Septic Loan $10K C B You Ic…" at bounding box center [474, 264] width 948 height 528
drag, startPoint x: 928, startPoint y: 140, endPoint x: 936, endPoint y: 223, distance: 82.9
click at [936, 223] on div "View the Form Form Upload Icon/Message Comment Lois Miller Marked this Complete…" at bounding box center [608, 283] width 666 height 476
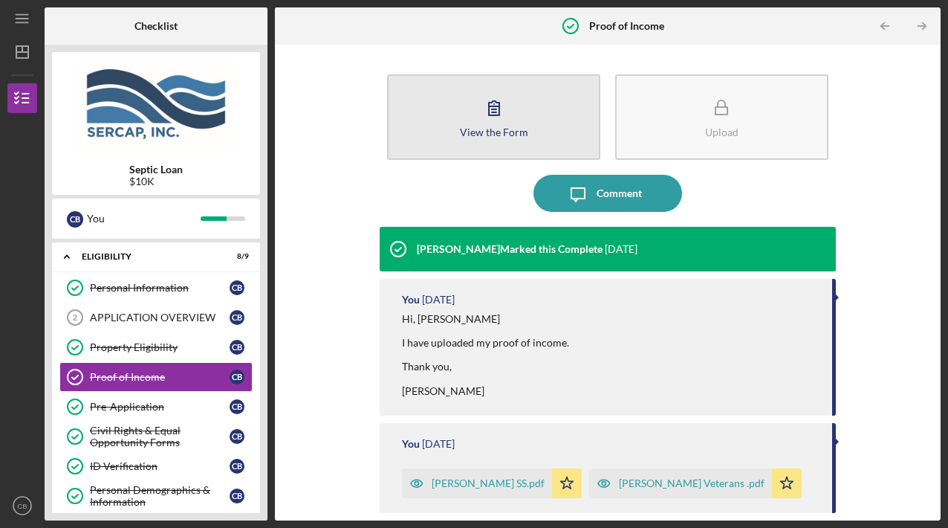
click at [490, 122] on icon "button" at bounding box center [494, 107] width 37 height 37
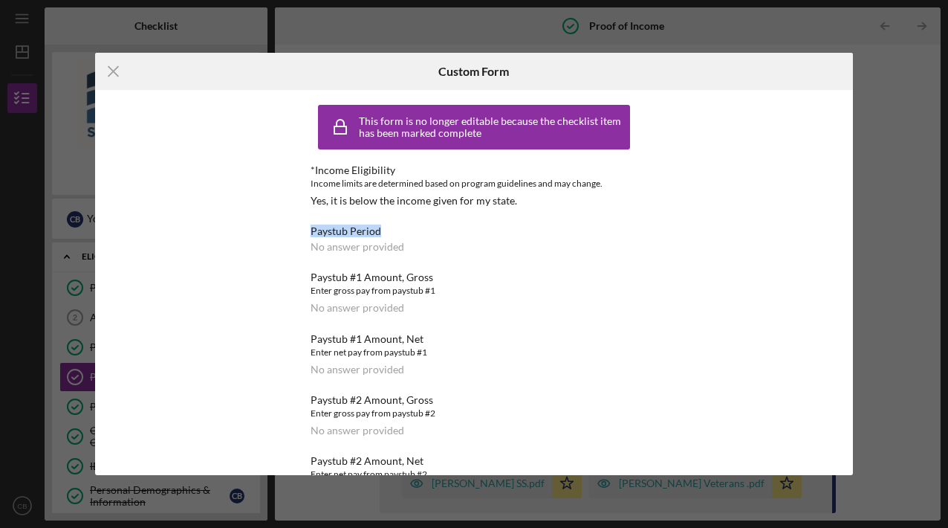
drag, startPoint x: 674, startPoint y: 195, endPoint x: 672, endPoint y: 224, distance: 29.1
click at [672, 224] on div "This form is no longer editable because the checklist item has been marked comp…" at bounding box center [474, 282] width 409 height 385
click at [48, 347] on div "Icon/Menu Close Custom Form This form is no longer editable because the checkli…" at bounding box center [474, 264] width 948 height 528
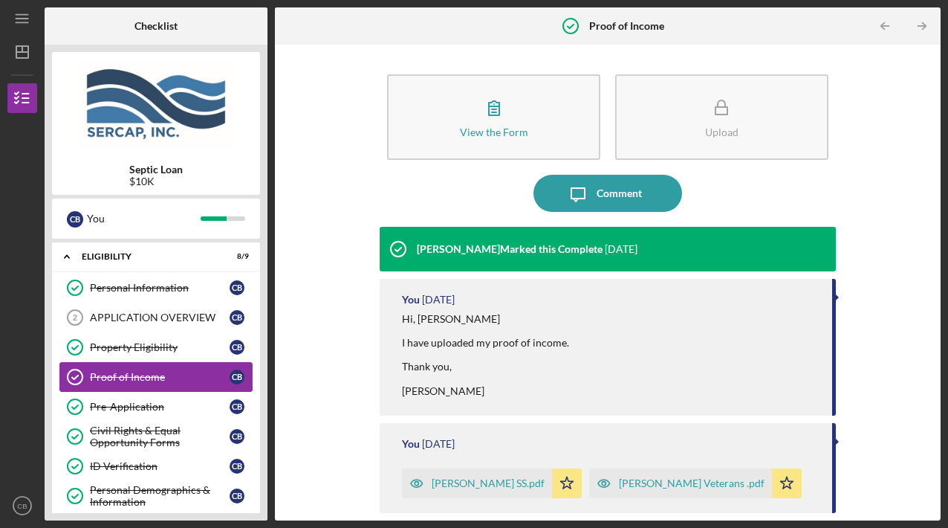
click at [117, 374] on div "Proof of Income" at bounding box center [160, 377] width 140 height 12
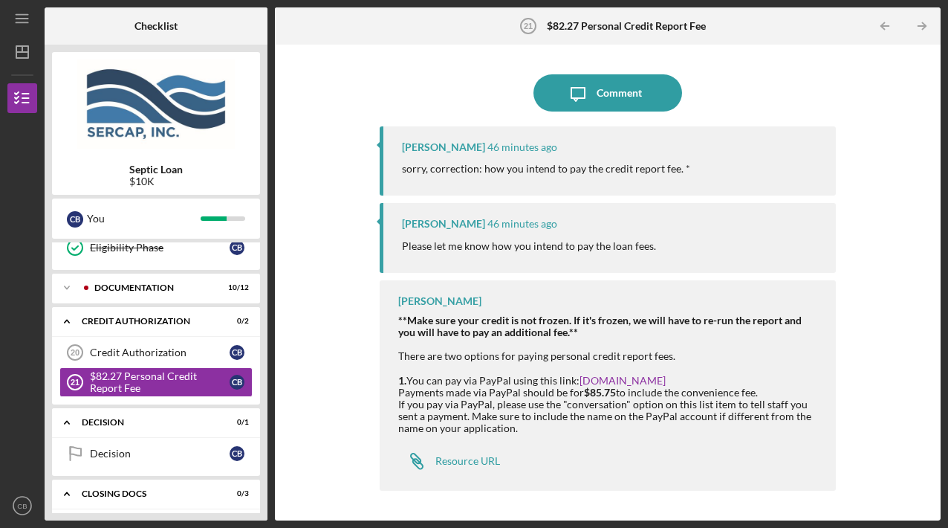
scroll to position [279, 0]
drag, startPoint x: 276, startPoint y: 259, endPoint x: 270, endPoint y: 273, distance: 15.3
click at [270, 273] on div "Checklist Septic Loan $10K C B You Icon/Expander Eligibility 8 / 9 Personal Inf…" at bounding box center [493, 263] width 896 height 513
drag, startPoint x: 263, startPoint y: 277, endPoint x: 258, endPoint y: 366, distance: 89.3
click at [259, 367] on div "Septic Loan $10K C B You Icon/Expander Eligibility 8 / 9 Personal Information P…" at bounding box center [156, 283] width 223 height 476
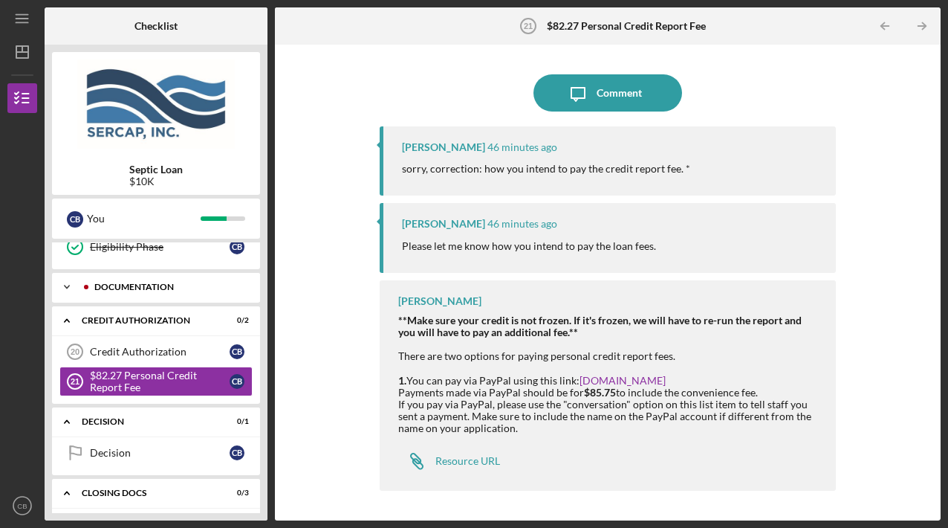
drag, startPoint x: 131, startPoint y: 290, endPoint x: 128, endPoint y: 299, distance: 9.4
click at [129, 299] on div "Icon/Expander Documentation 10 / 12" at bounding box center [156, 287] width 208 height 30
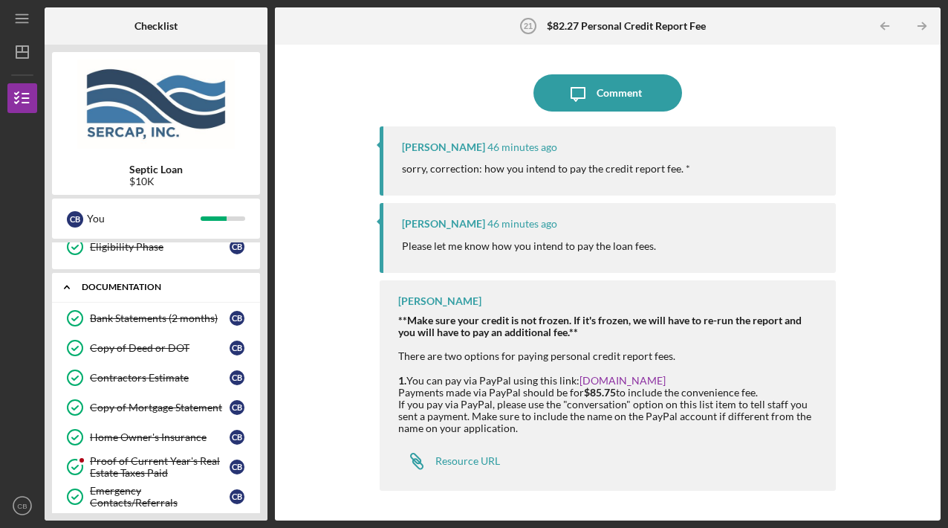
click at [125, 283] on div "Documentation" at bounding box center [162, 286] width 160 height 9
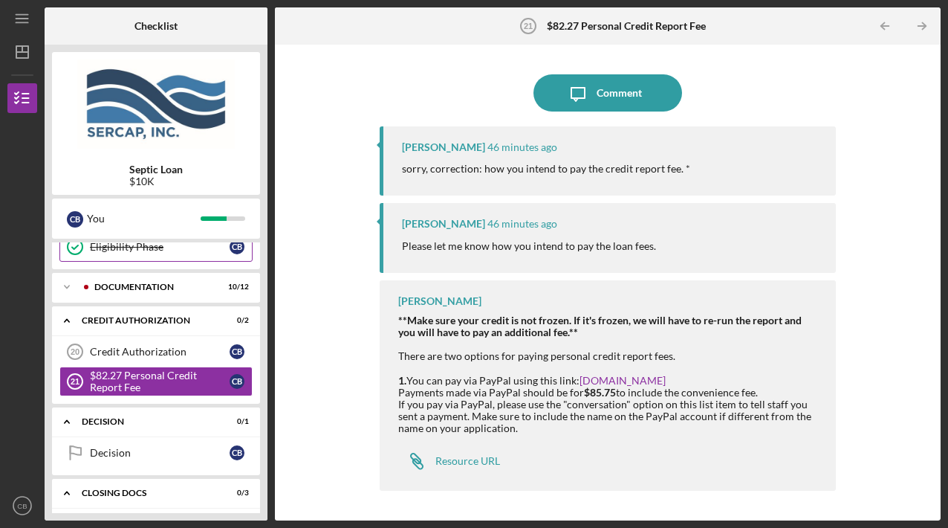
click at [126, 249] on div "Eligibility Phase" at bounding box center [160, 247] width 140 height 12
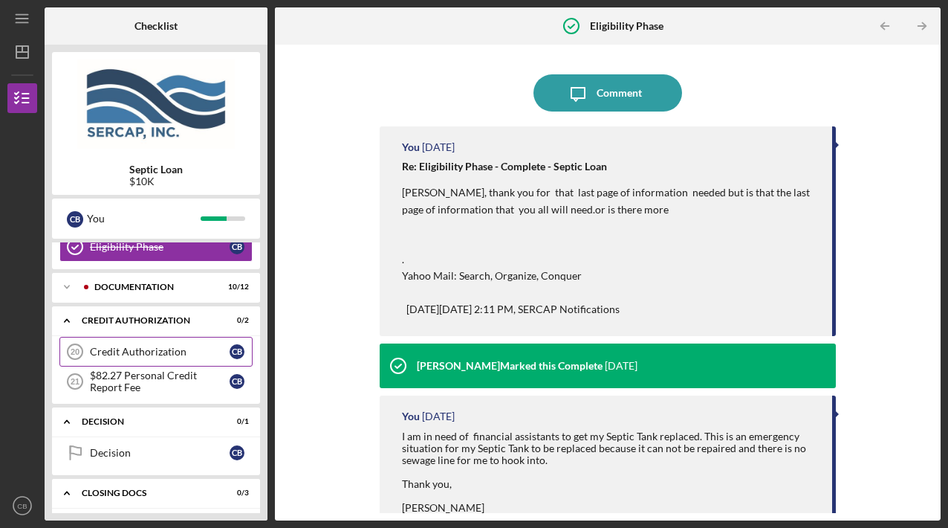
click at [108, 349] on div "Credit Authorization" at bounding box center [160, 352] width 140 height 12
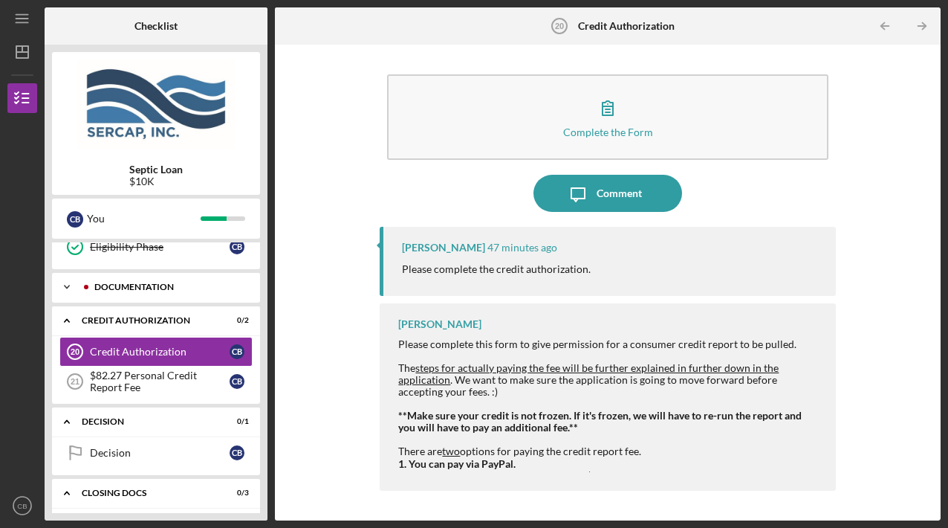
click at [110, 286] on div "Documentation" at bounding box center [167, 286] width 147 height 9
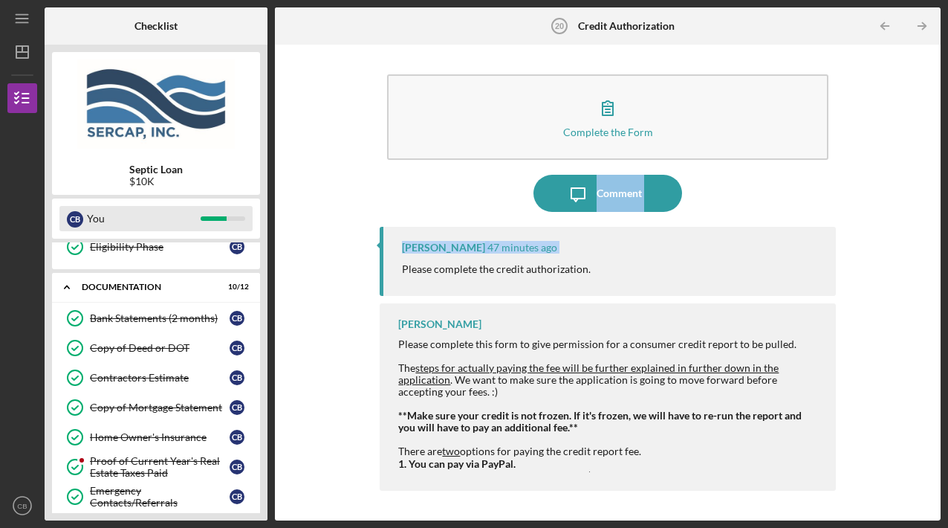
drag, startPoint x: 276, startPoint y: 276, endPoint x: 248, endPoint y: 230, distance: 53.4
click at [248, 230] on div "Checklist Septic Loan $10K C B You Icon/Expander Eligibility 8 / 9 Personal Inf…" at bounding box center [493, 263] width 896 height 513
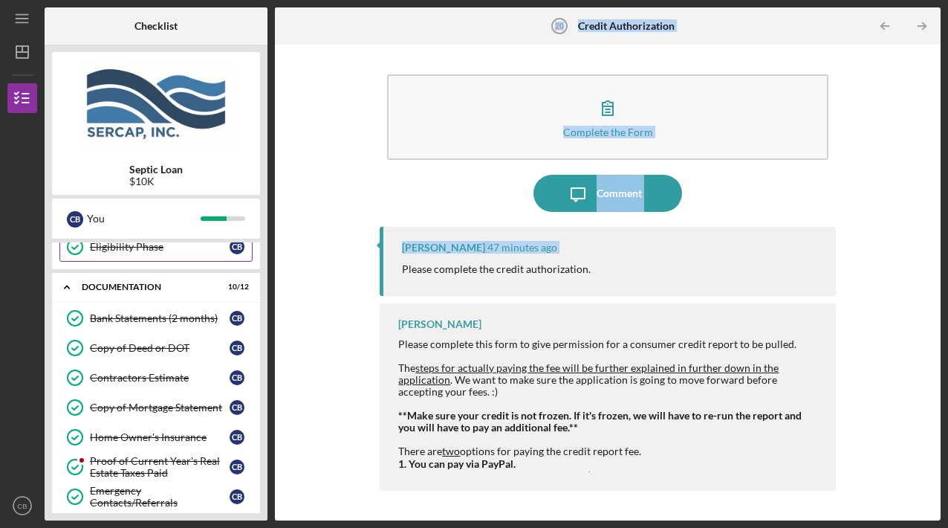
click at [100, 244] on div "Eligibility Phase" at bounding box center [160, 247] width 140 height 12
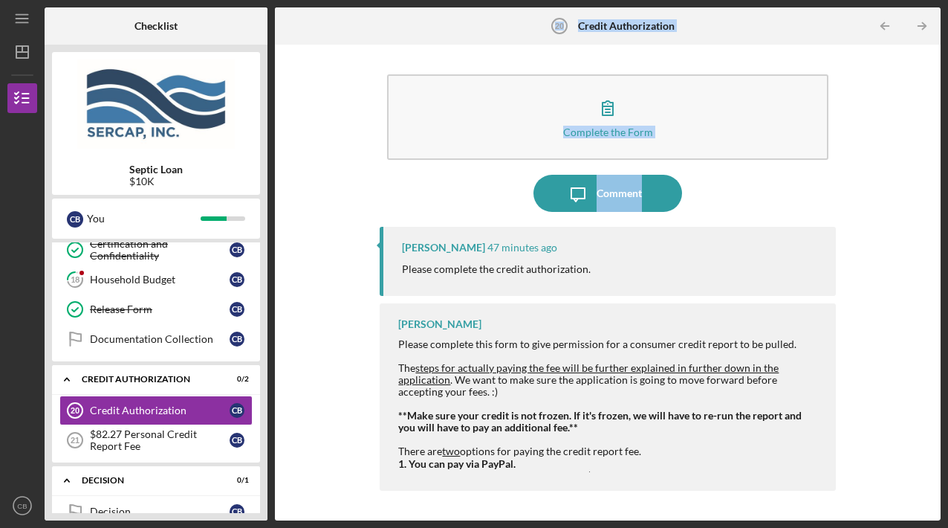
scroll to position [610, 0]
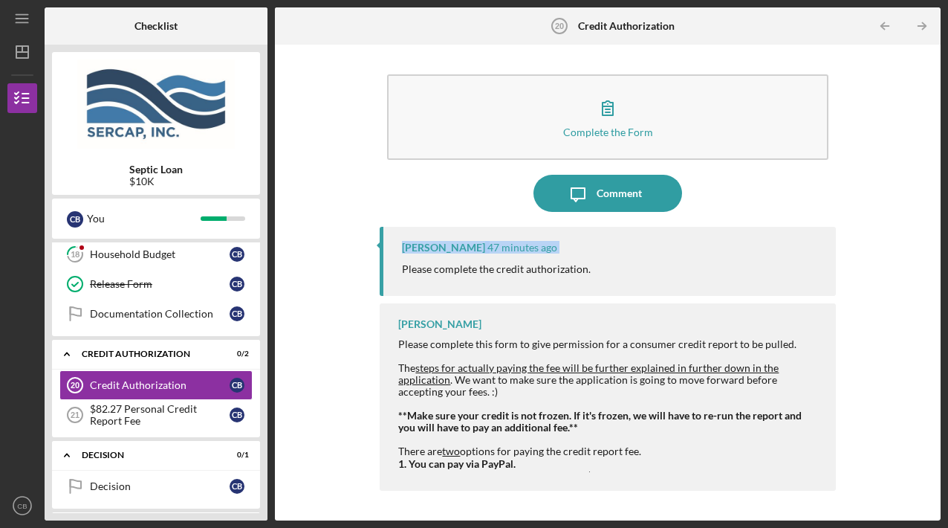
drag, startPoint x: 380, startPoint y: 267, endPoint x: 377, endPoint y: 227, distance: 41.0
click at [377, 227] on div "Complete the Form Form Icon/Message Comment Lois Miller 47 minutes ago Please c…" at bounding box center [607, 282] width 651 height 461
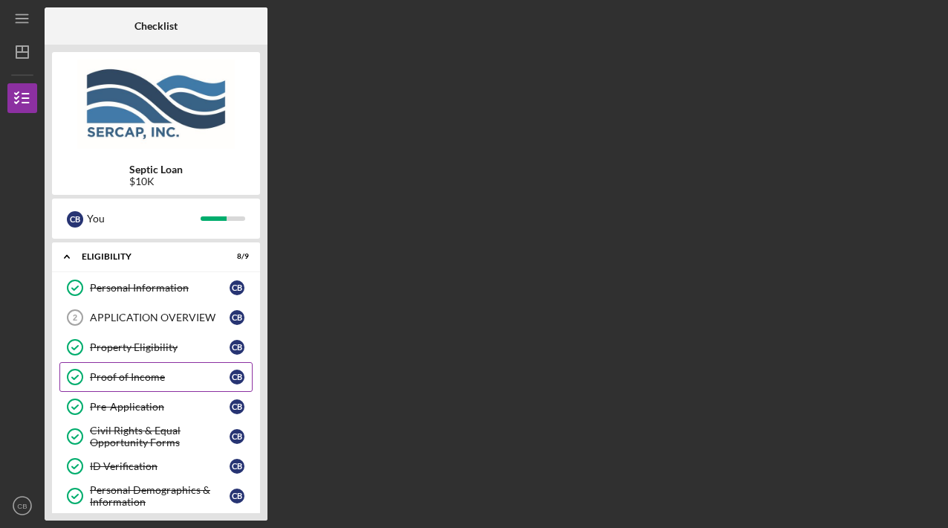
click at [136, 374] on div "Proof of Income" at bounding box center [160, 377] width 140 height 12
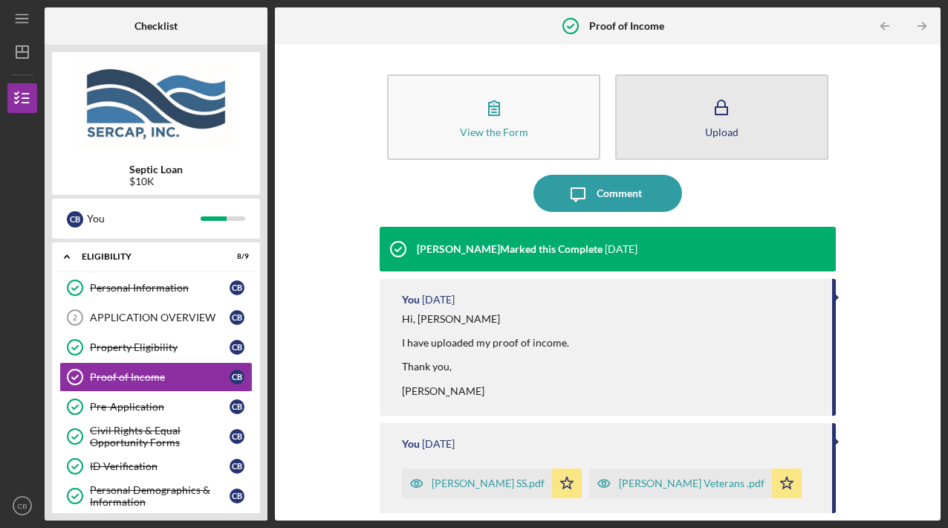
click at [722, 128] on div "Upload" at bounding box center [721, 131] width 33 height 11
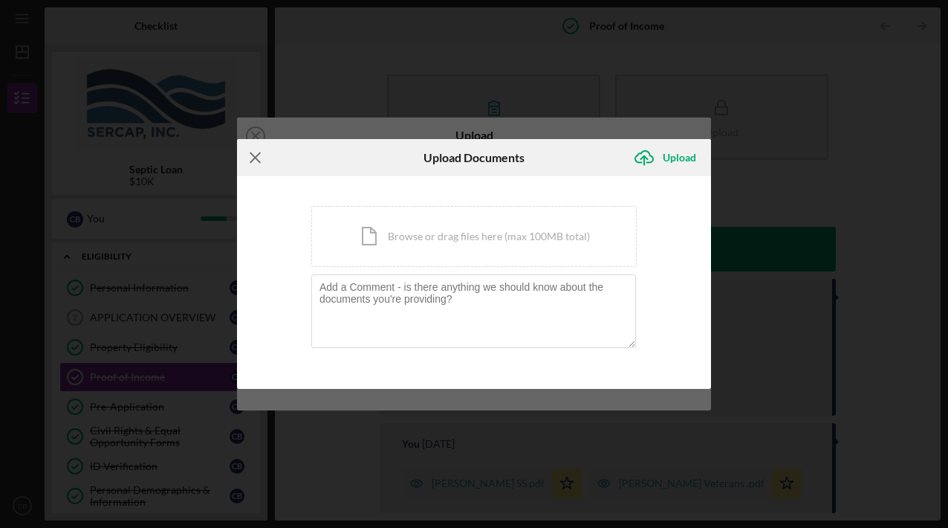
click at [256, 161] on icon "Icon/Menu Close" at bounding box center [255, 157] width 37 height 37
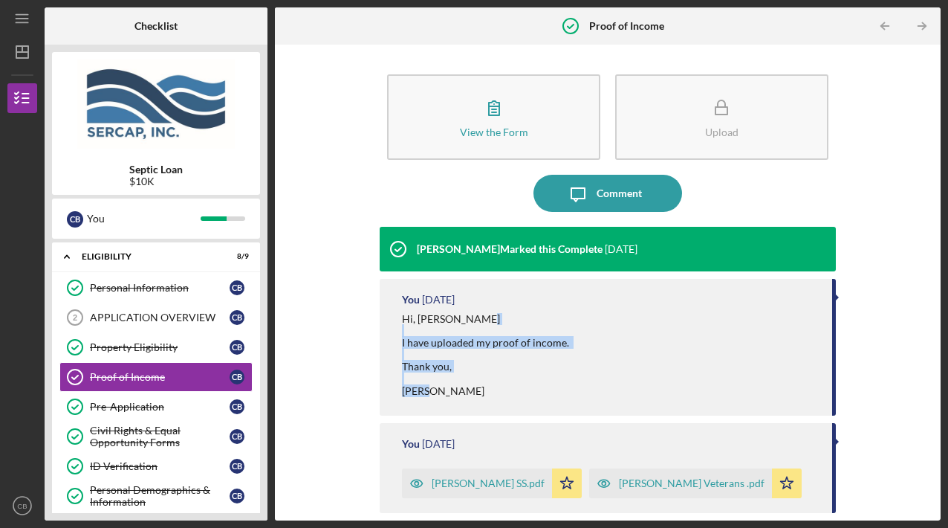
drag, startPoint x: 273, startPoint y: 345, endPoint x: 274, endPoint y: 427, distance: 81.7
click at [274, 427] on div "Checklist Septic Loan $10K C B You Icon/Expander Eligibility 8 / 9 Personal Inf…" at bounding box center [493, 263] width 896 height 513
click at [117, 256] on div "Eligibility" at bounding box center [162, 256] width 160 height 9
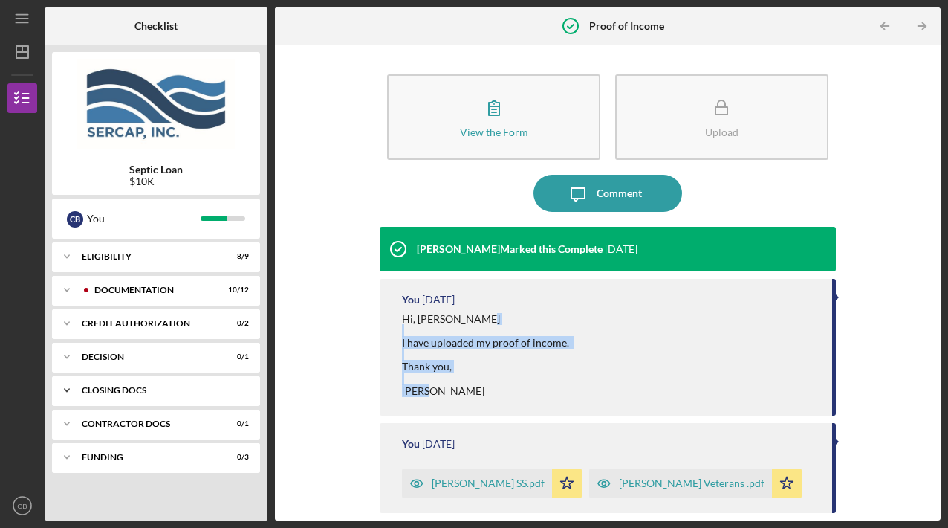
click at [111, 389] on div "CLOSING DOCS" at bounding box center [162, 390] width 160 height 9
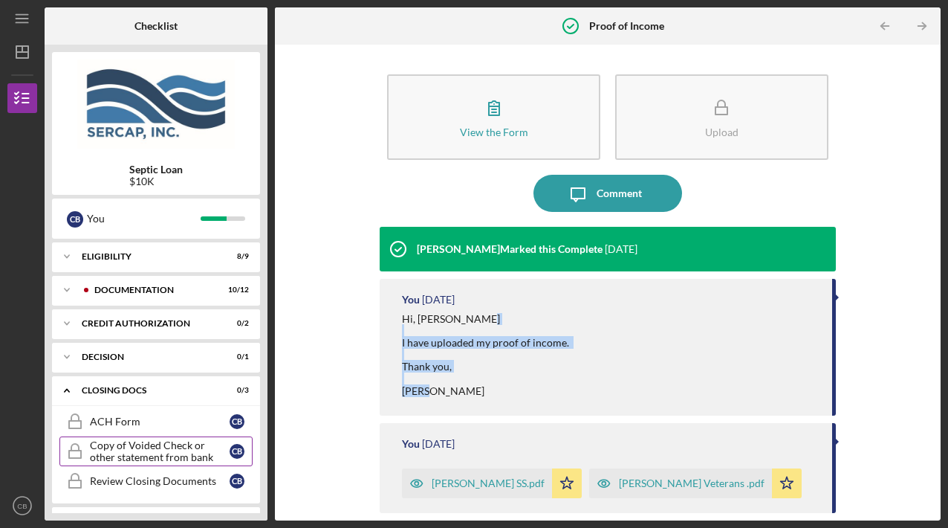
click at [126, 447] on div "Copy of Voided Check or other statement from bank" at bounding box center [160, 451] width 140 height 24
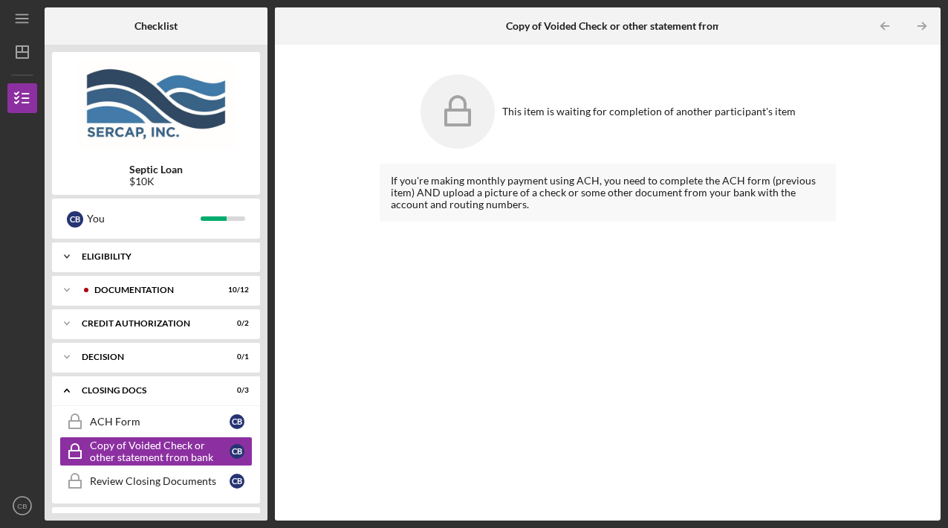
click at [122, 256] on div "Eligibility" at bounding box center [162, 256] width 160 height 9
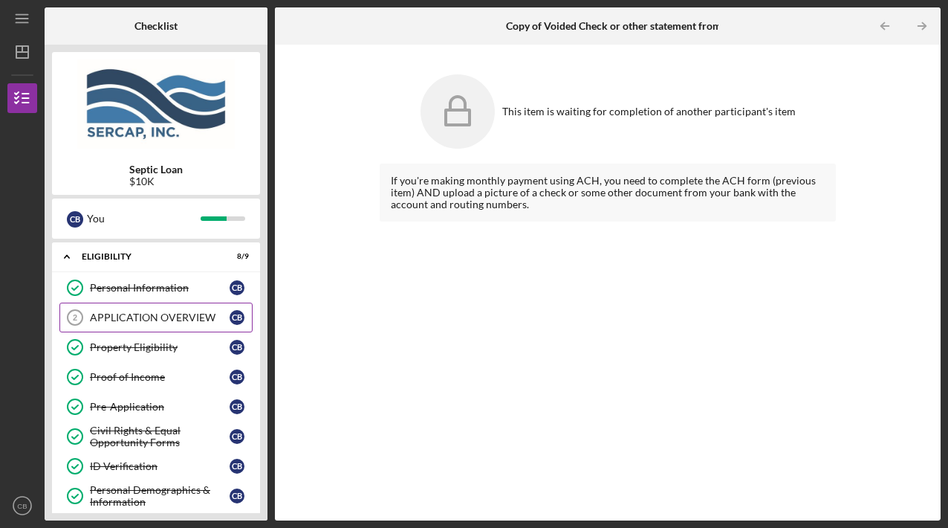
click at [120, 317] on div "APPLICATION OVERVIEW" at bounding box center [160, 317] width 140 height 12
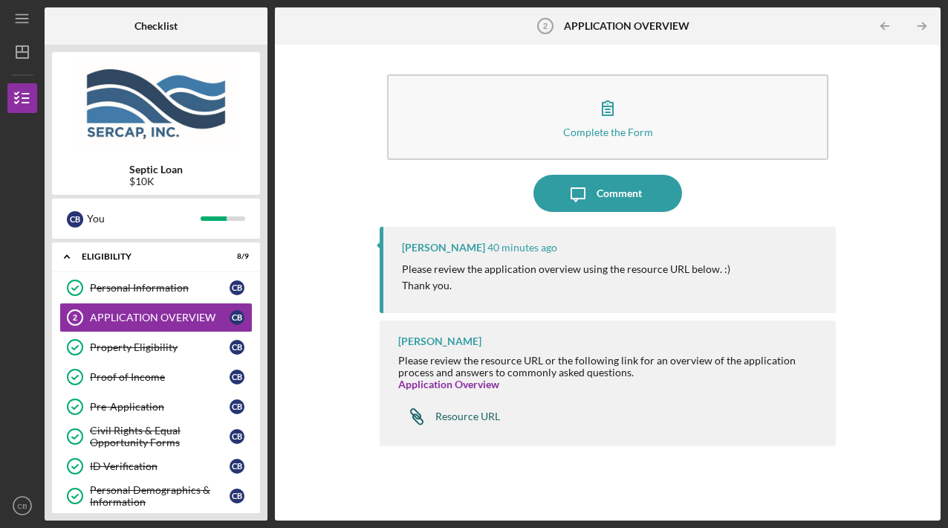
click at [446, 415] on div "Resource URL" at bounding box center [467, 416] width 65 height 12
drag, startPoint x: 265, startPoint y: 293, endPoint x: 263, endPoint y: 328, distance: 35.0
click at [263, 328] on div "Septic Loan $10K C B You Icon/Expander Eligibility 8 / 9 Personal Information P…" at bounding box center [156, 283] width 223 height 476
click at [454, 415] on div "Resource URL" at bounding box center [467, 416] width 65 height 12
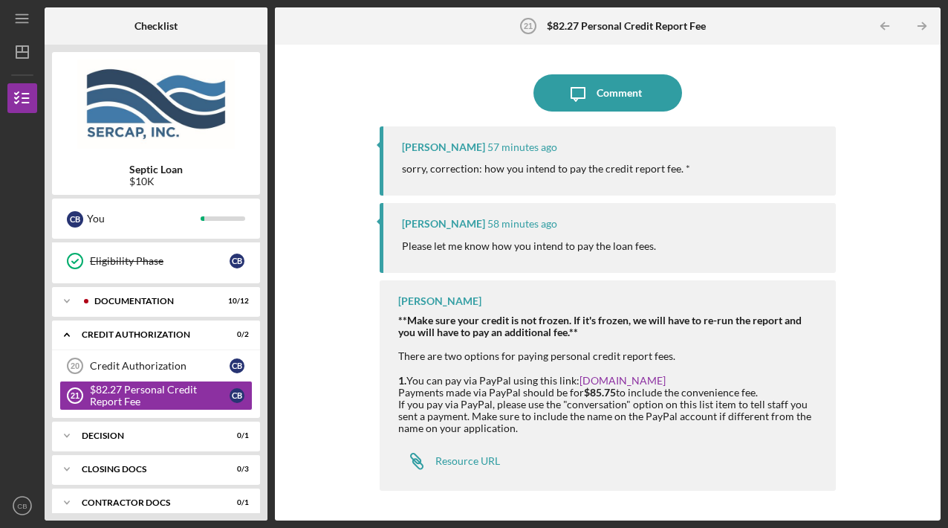
scroll to position [266, 0]
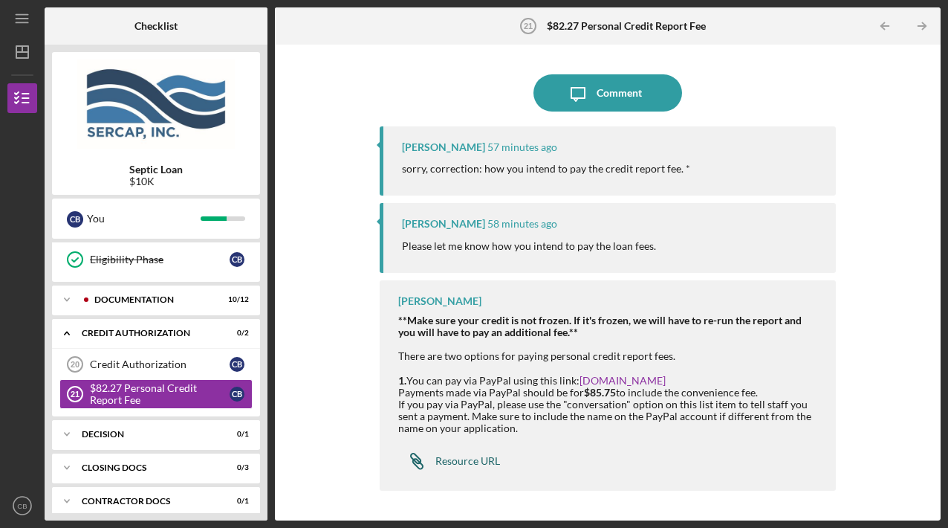
click at [470, 461] on div "Resource URL" at bounding box center [467, 461] width 65 height 12
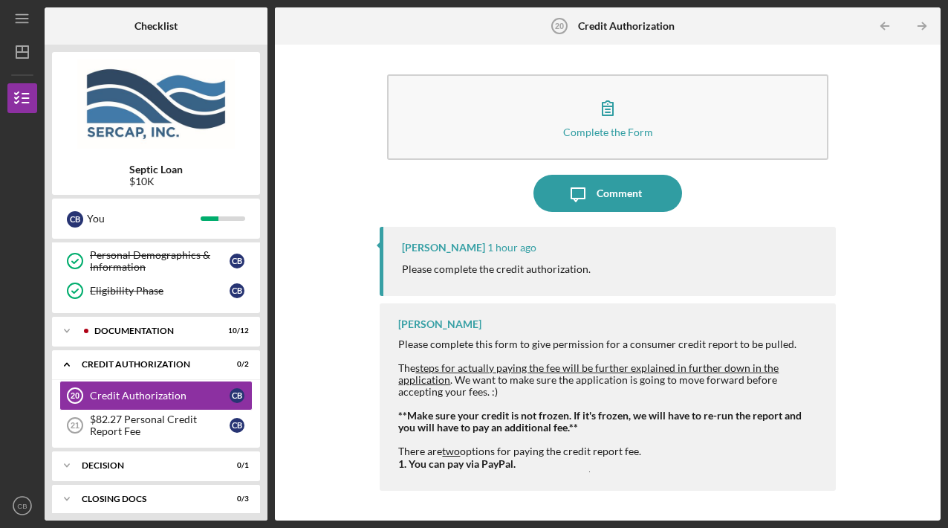
scroll to position [236, 0]
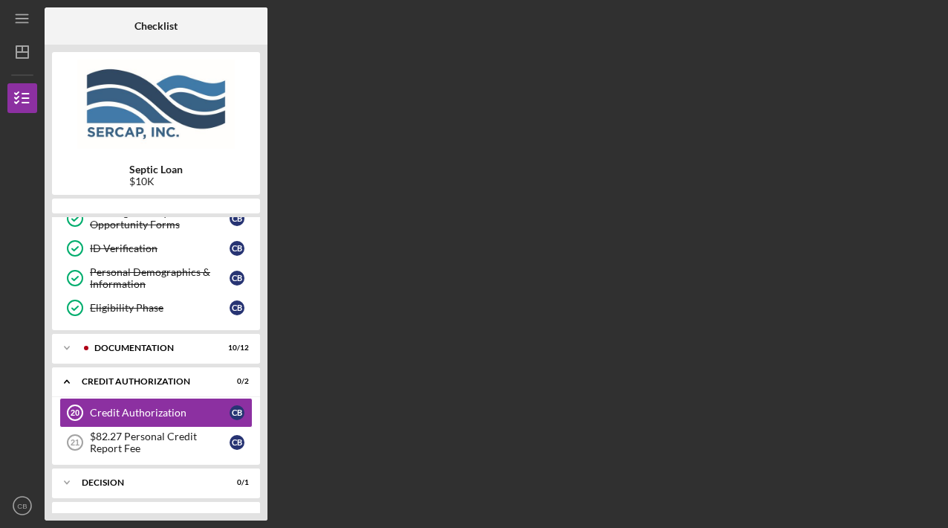
scroll to position [236, 0]
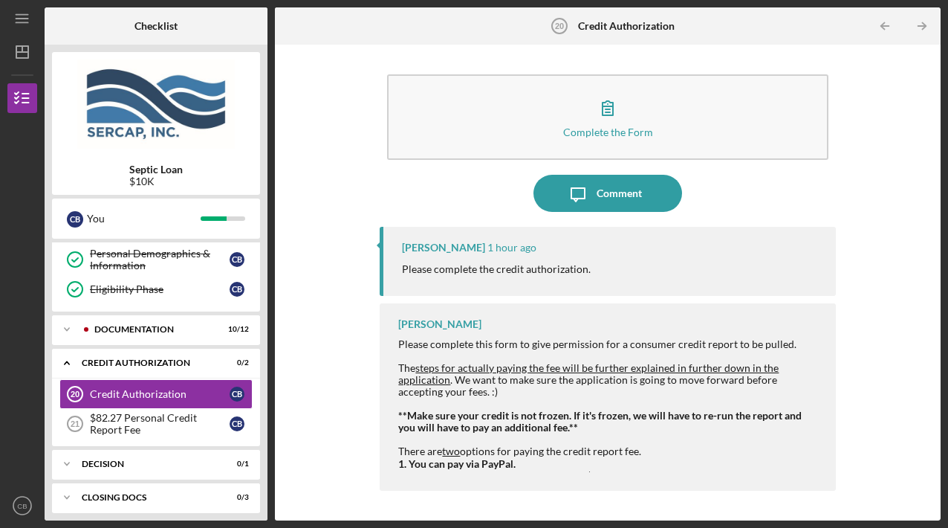
click at [498, 374] on div "The steps for actually paying the fee will be further explained in further down…" at bounding box center [609, 380] width 422 height 36
click at [429, 377] on span "steps for actually paying the fee will be further explained in further down in …" at bounding box center [588, 373] width 380 height 25
click at [413, 379] on span "steps for actually paying the fee will be further explained in further down in …" at bounding box center [588, 373] width 380 height 25
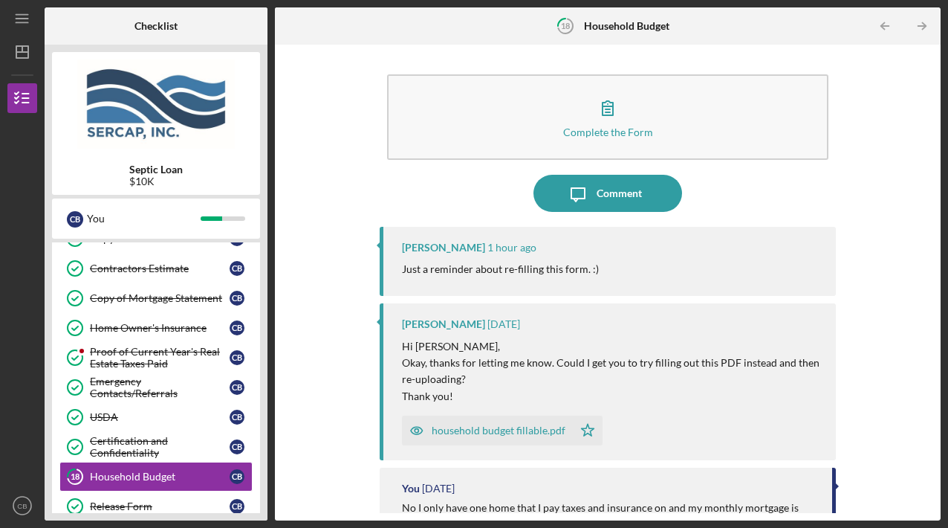
scroll to position [468, 0]
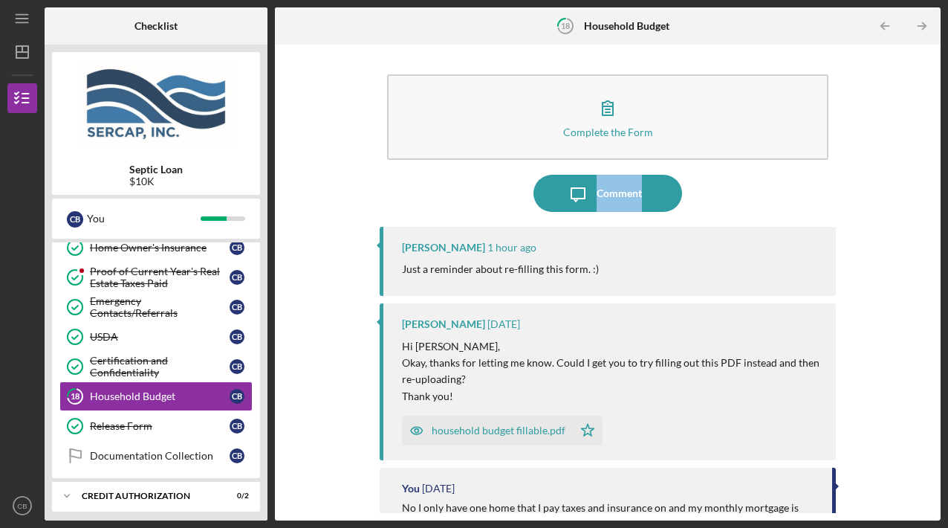
drag, startPoint x: 928, startPoint y: 146, endPoint x: 933, endPoint y: 184, distance: 38.2
click at [933, 184] on div "Complete the Form Form Icon/Message Comment [PERSON_NAME] 1 hour ago Just a rem…" at bounding box center [607, 282] width 651 height 461
click at [499, 428] on div "household budget fillable.pdf" at bounding box center [499, 430] width 134 height 12
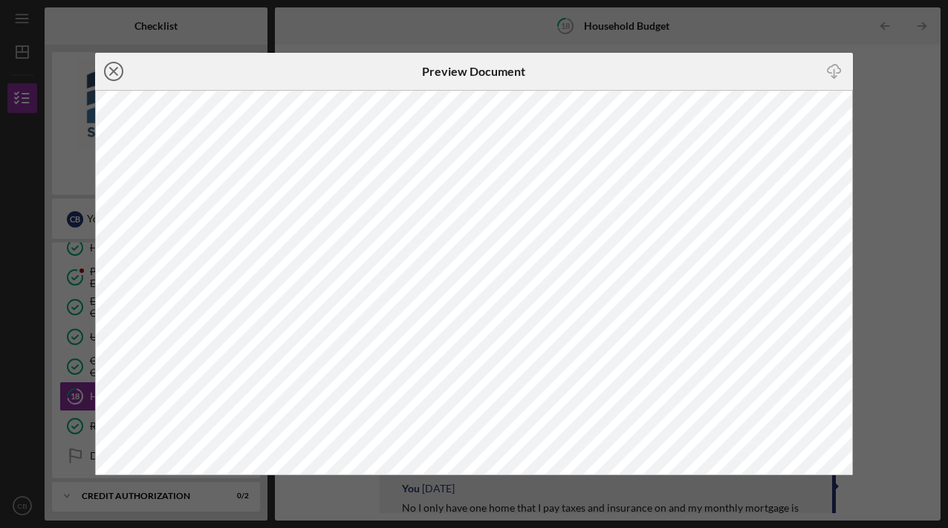
click at [117, 72] on icon "Icon/Close" at bounding box center [113, 71] width 37 height 37
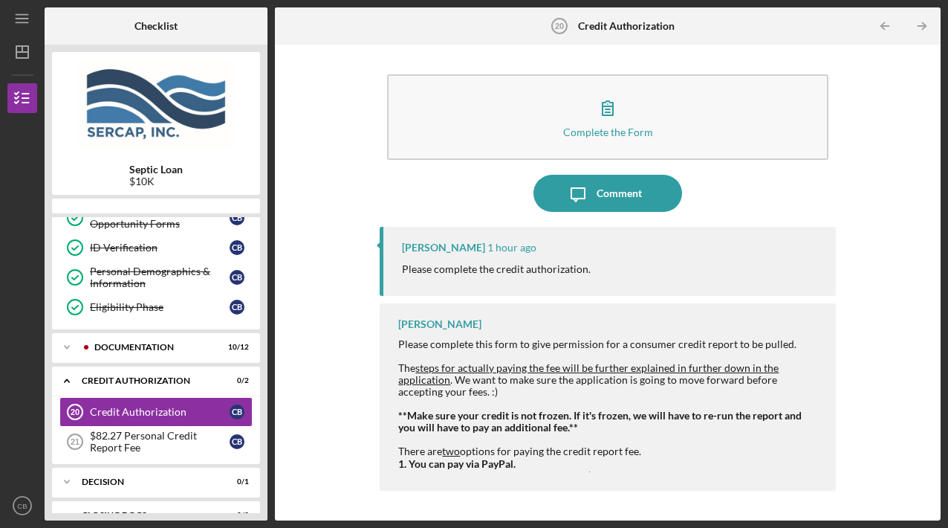
scroll to position [236, 0]
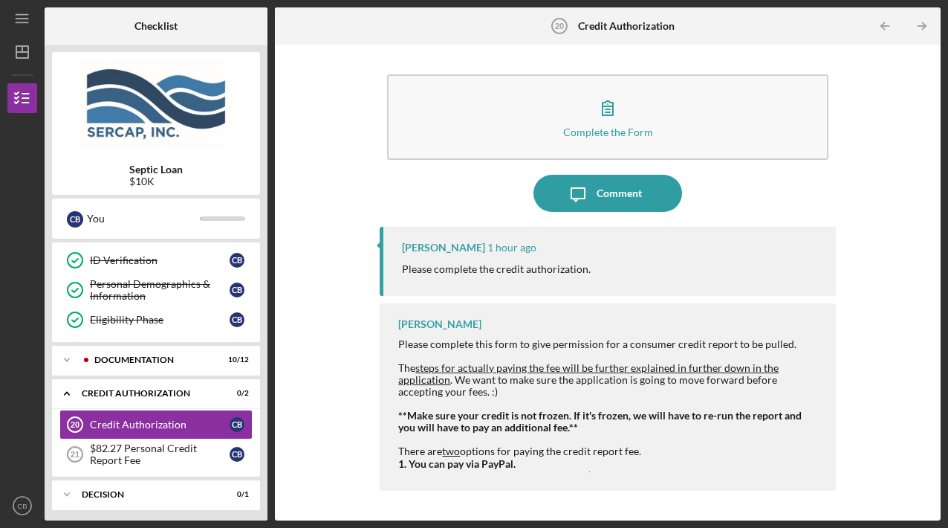
scroll to position [236, 0]
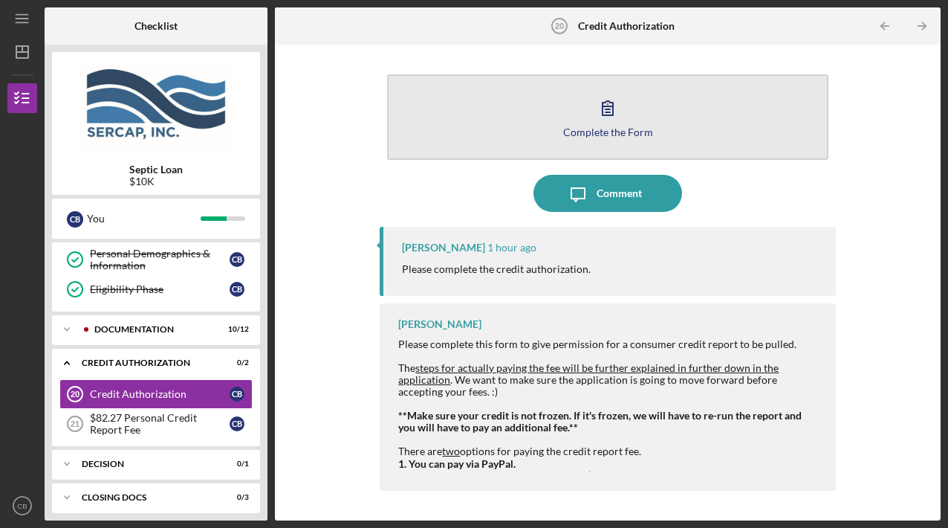
click at [600, 134] on div "Complete the Form" at bounding box center [608, 131] width 90 height 11
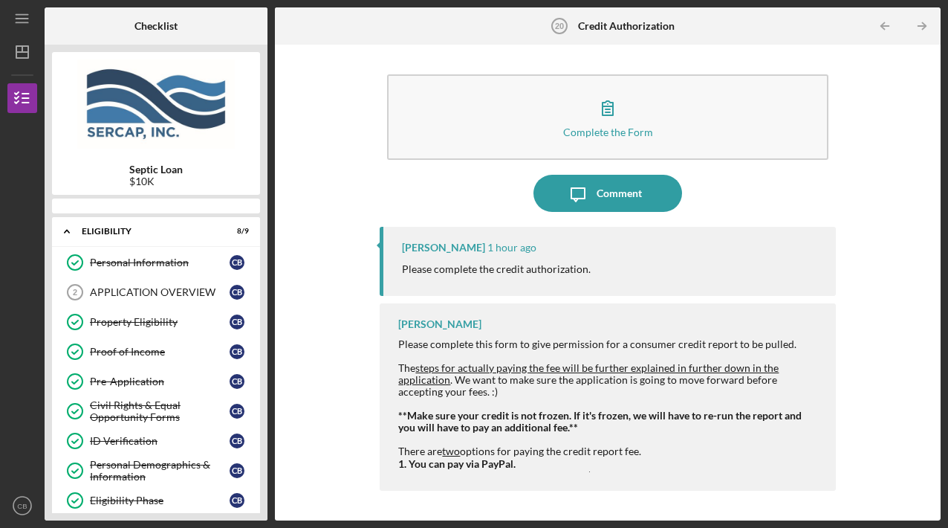
scroll to position [236, 0]
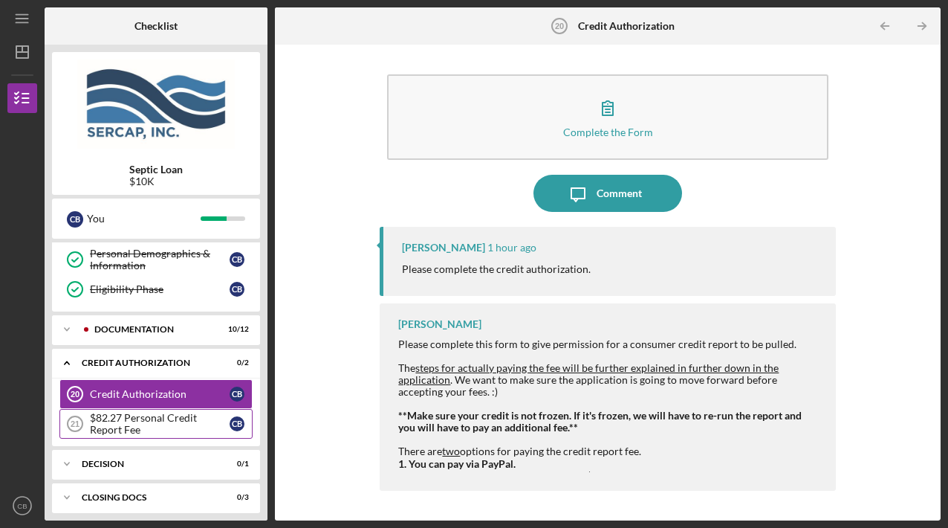
click at [134, 412] on div "$82.27 Personal Credit Report Fee" at bounding box center [160, 424] width 140 height 24
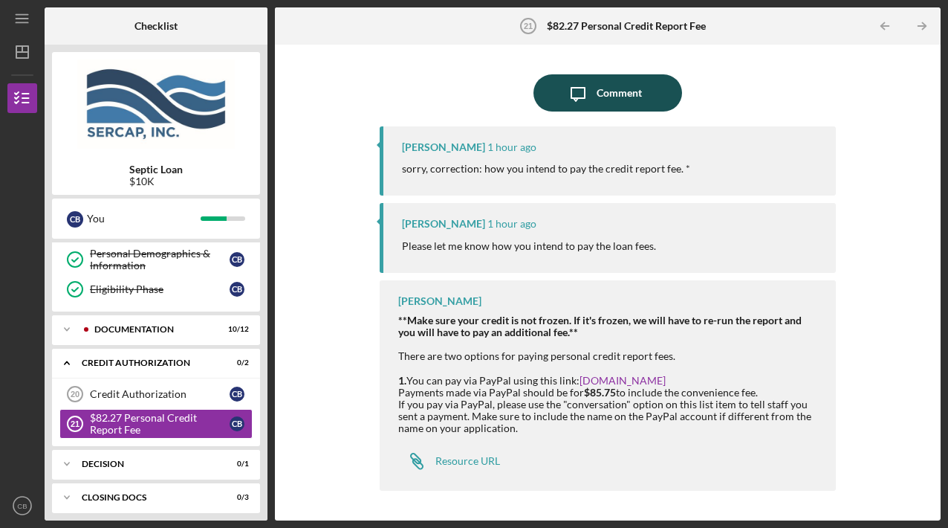
click at [612, 102] on div "Comment" at bounding box center [619, 92] width 45 height 37
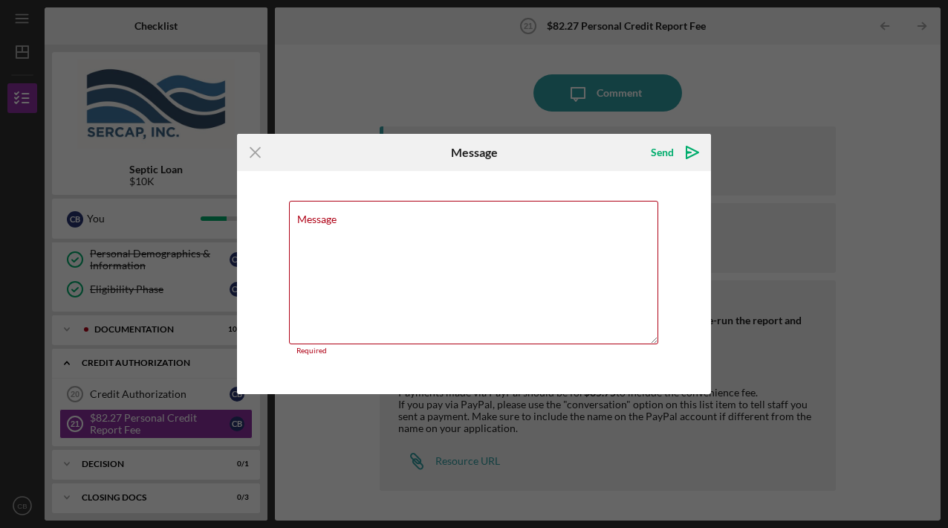
drag, startPoint x: 258, startPoint y: 157, endPoint x: 256, endPoint y: 164, distance: 7.6
click at [256, 159] on icon "Icon/Menu Close" at bounding box center [255, 152] width 37 height 37
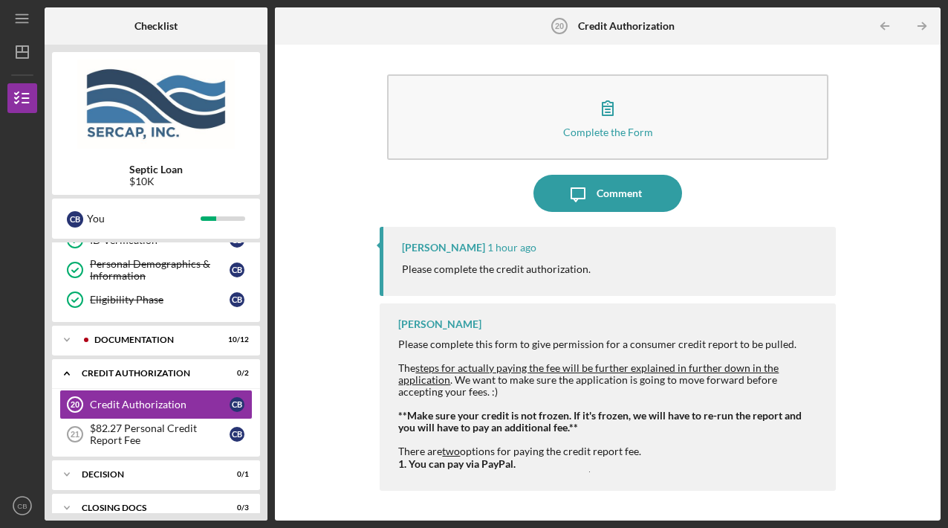
scroll to position [236, 0]
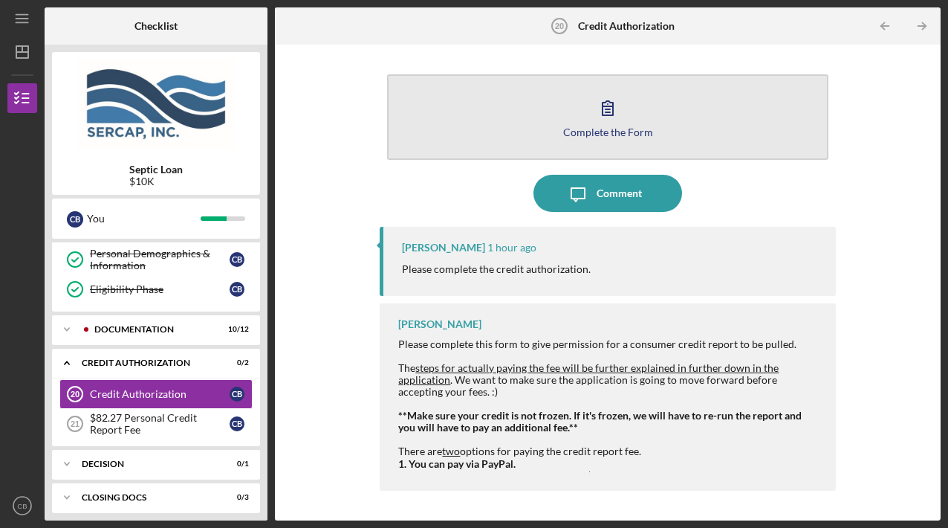
click at [597, 123] on icon "button" at bounding box center [607, 107] width 37 height 37
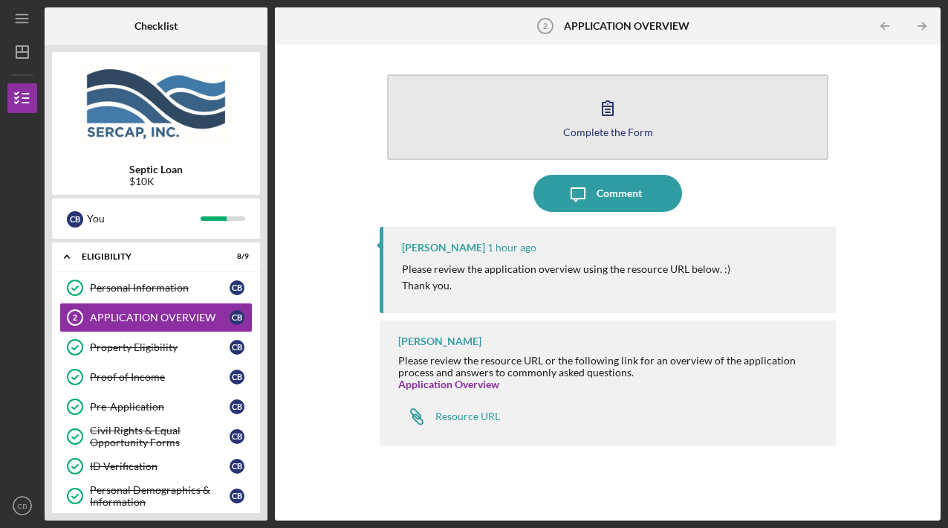
click at [610, 137] on button "Complete the Form Form" at bounding box center [607, 116] width 441 height 85
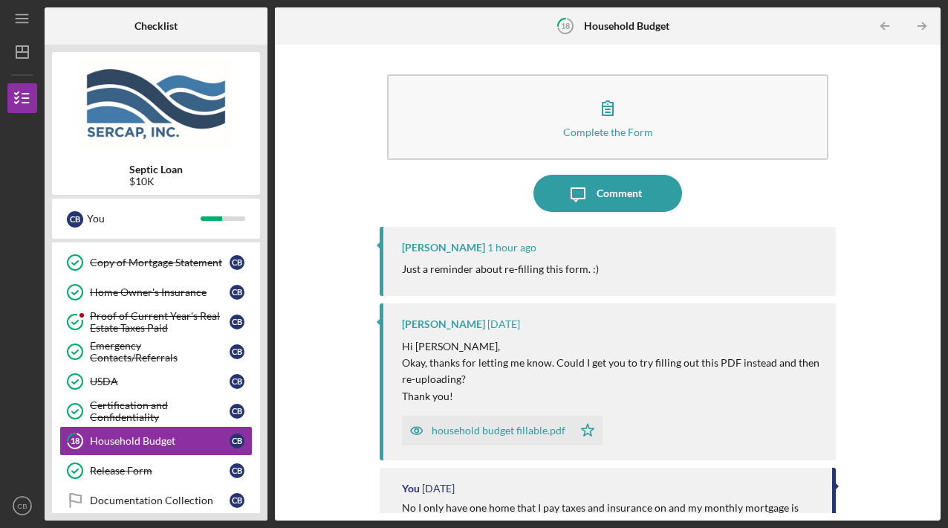
scroll to position [468, 0]
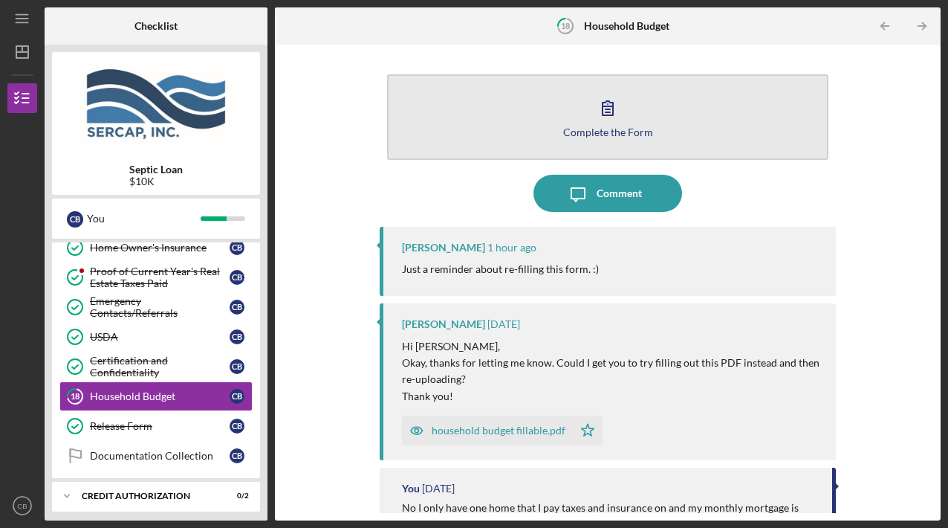
click at [600, 133] on div "Complete the Form" at bounding box center [608, 131] width 90 height 11
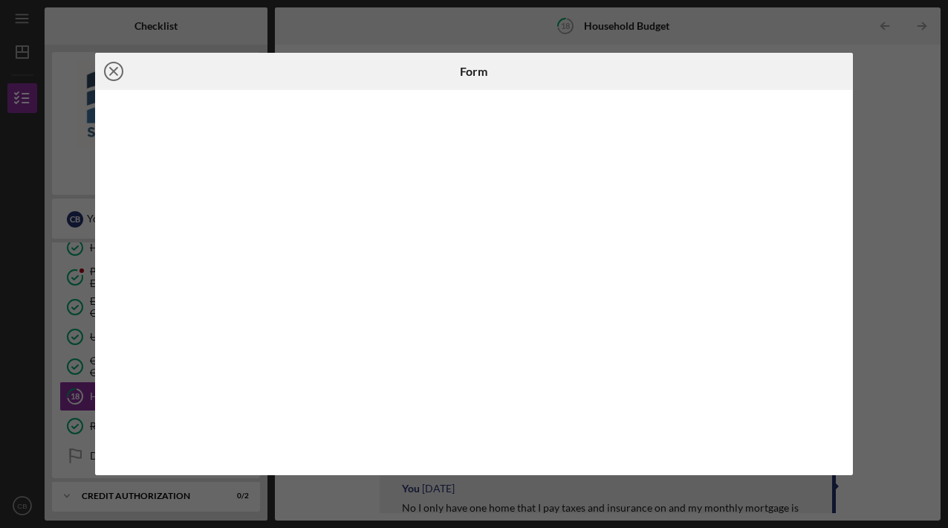
click at [112, 77] on icon "Icon/Close" at bounding box center [113, 71] width 37 height 37
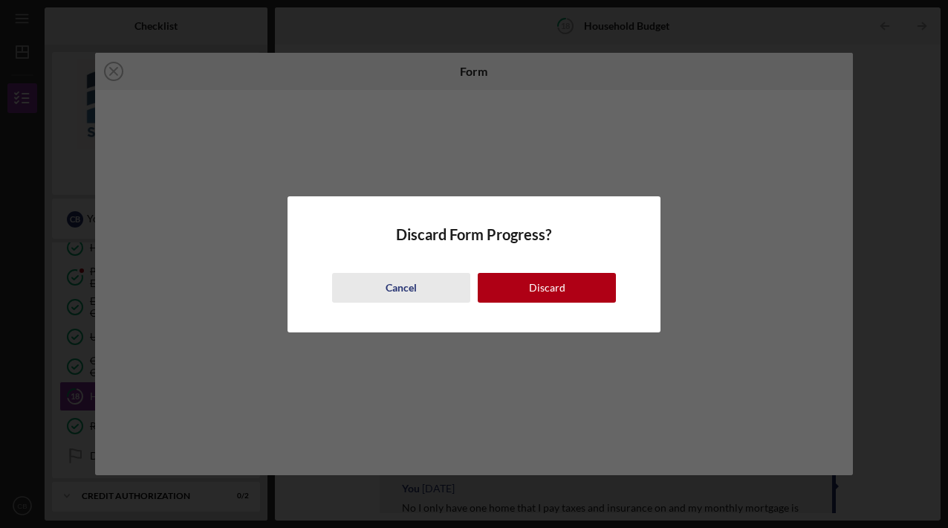
click at [407, 286] on div "Cancel" at bounding box center [401, 288] width 31 height 30
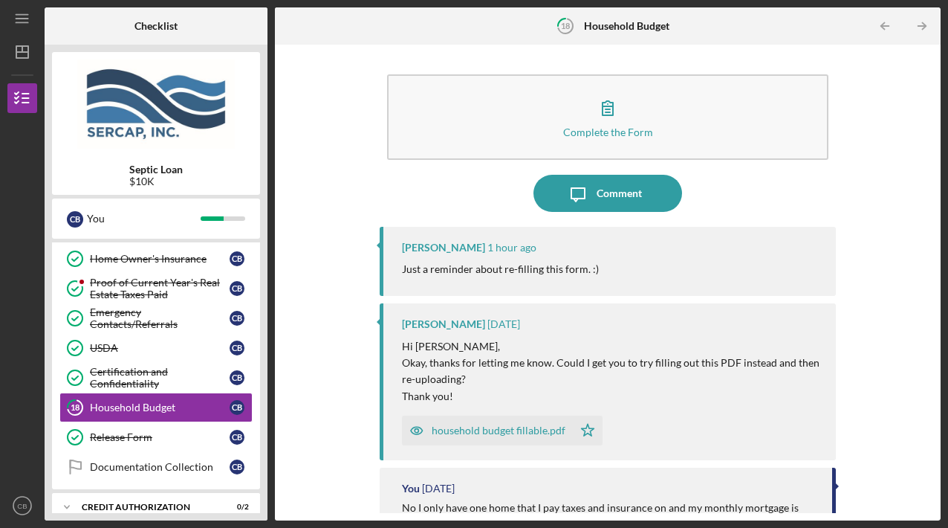
scroll to position [468, 0]
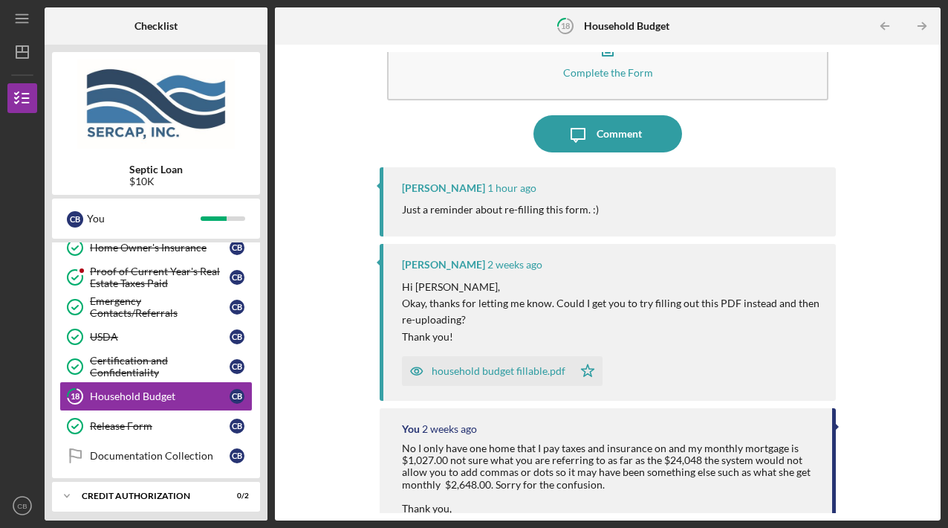
scroll to position [26, 0]
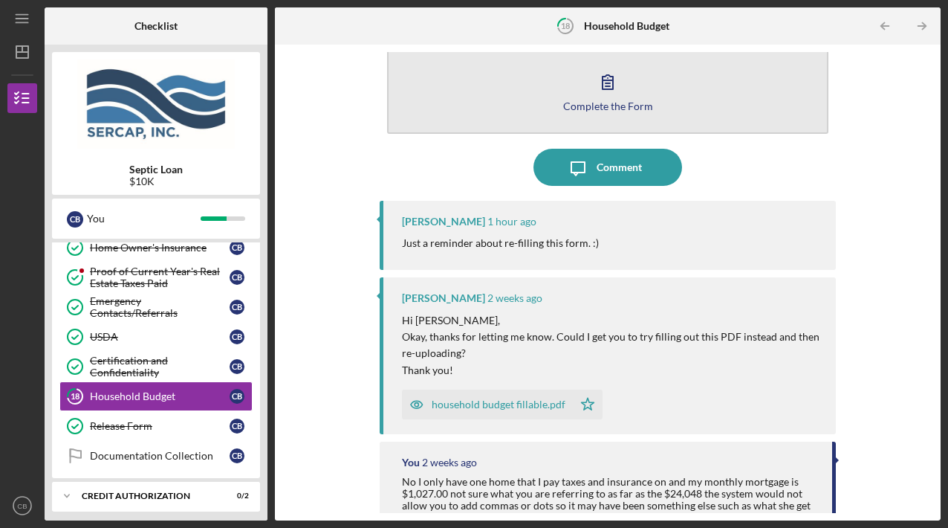
click at [607, 88] on icon "button" at bounding box center [607, 81] width 37 height 37
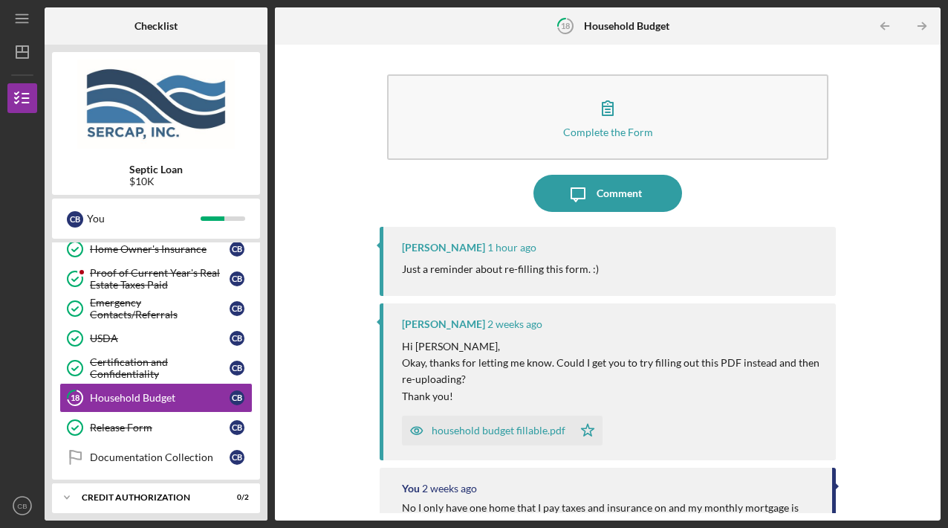
scroll to position [468, 0]
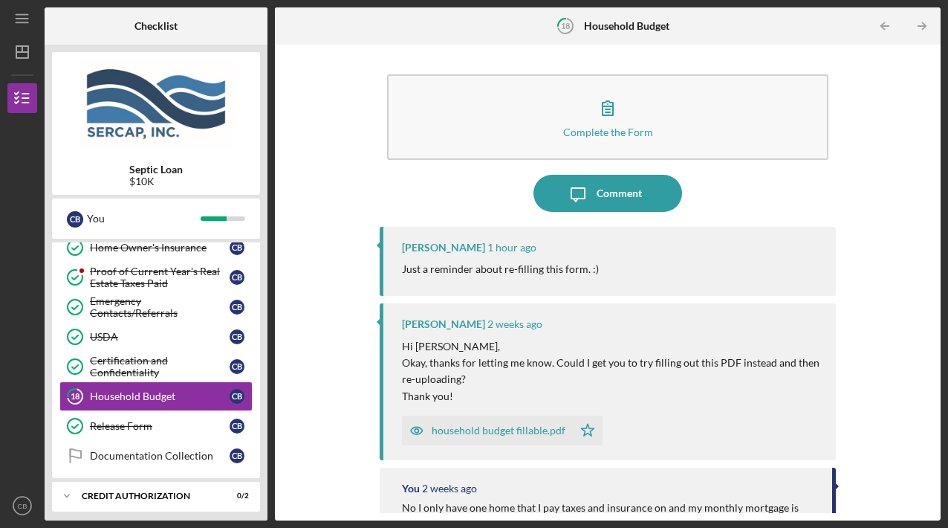
click at [487, 429] on div "household budget fillable.pdf" at bounding box center [499, 430] width 134 height 12
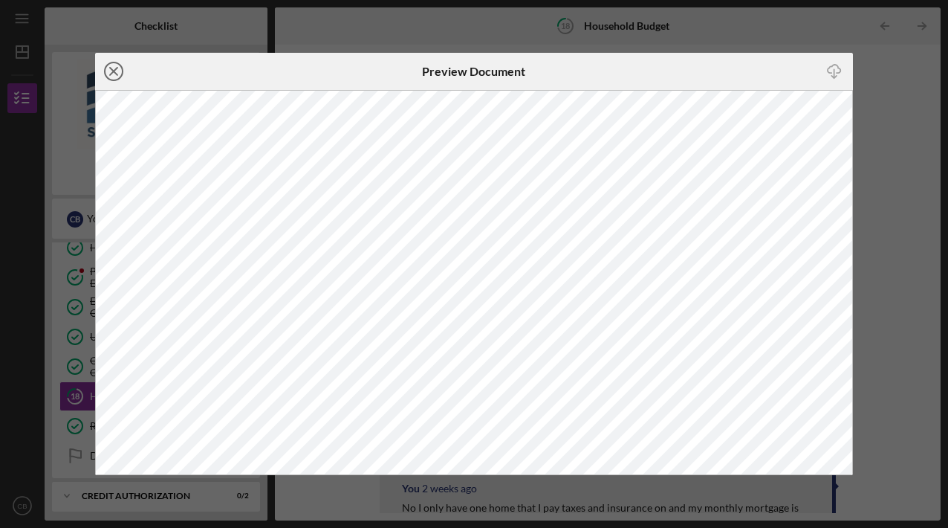
click at [111, 79] on icon "Icon/Close" at bounding box center [113, 71] width 37 height 37
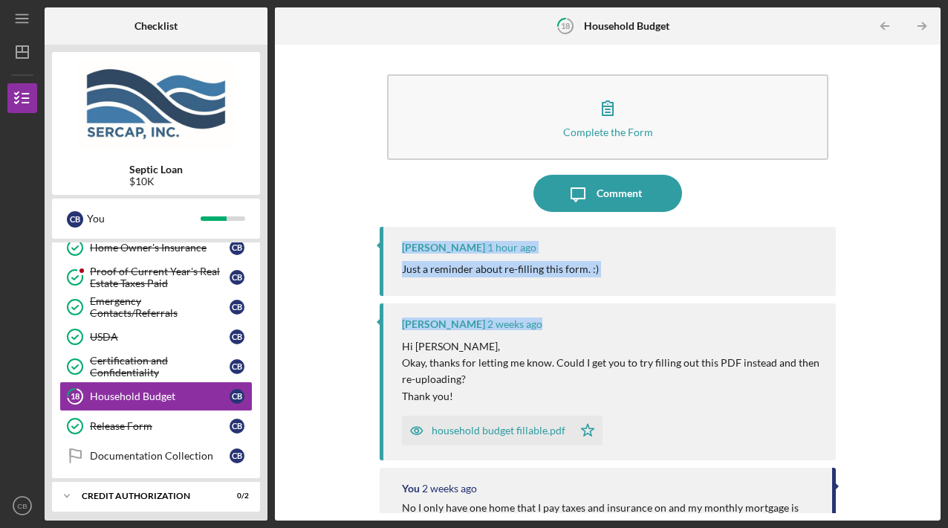
drag, startPoint x: 935, startPoint y: 211, endPoint x: 929, endPoint y: 296, distance: 84.9
click at [929, 296] on div "Complete the Form Form Icon/Message Comment Lois Miller 1 hour ago Just a remin…" at bounding box center [608, 283] width 666 height 476
drag, startPoint x: 929, startPoint y: 296, endPoint x: 944, endPoint y: 252, distance: 46.3
click at [944, 252] on div "Icon/Menu 18 Household Budget Checklist Septic Loan $10K C B You Icon/Expander …" at bounding box center [474, 264] width 948 height 528
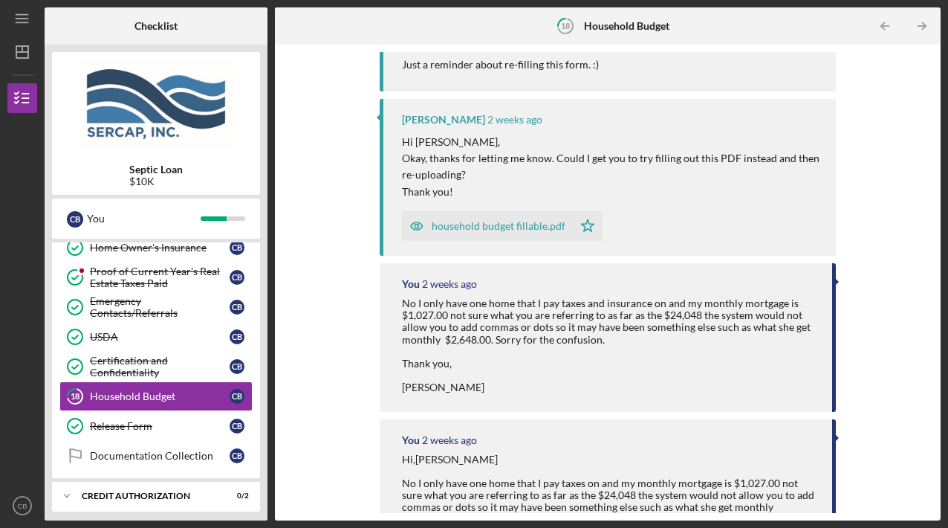
scroll to position [205, 0]
click at [493, 228] on div "household budget fillable.pdf" at bounding box center [499, 225] width 134 height 12
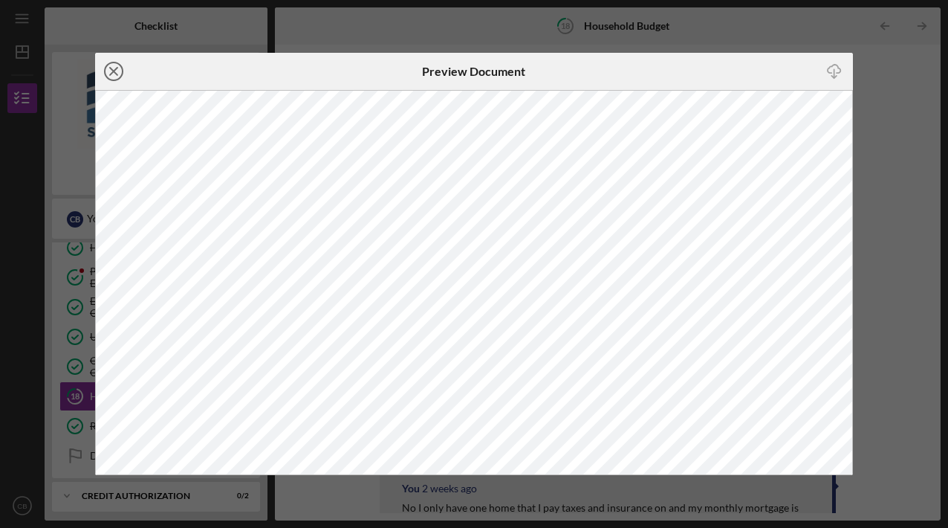
click at [106, 71] on icon "Icon/Close" at bounding box center [113, 71] width 37 height 37
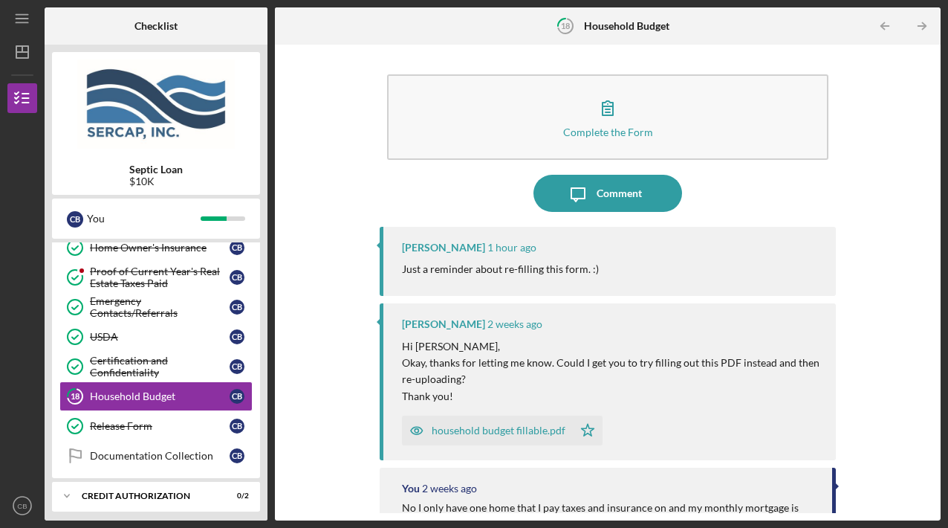
click at [481, 419] on div "household budget fillable.pdf" at bounding box center [487, 430] width 171 height 30
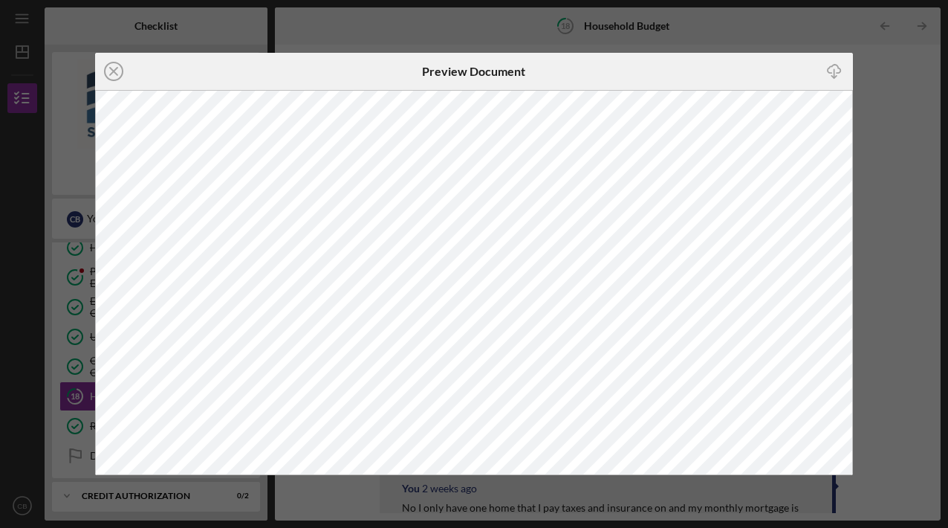
click at [855, 248] on div "Icon/Close Preview Document Icon/Download" at bounding box center [474, 264] width 948 height 528
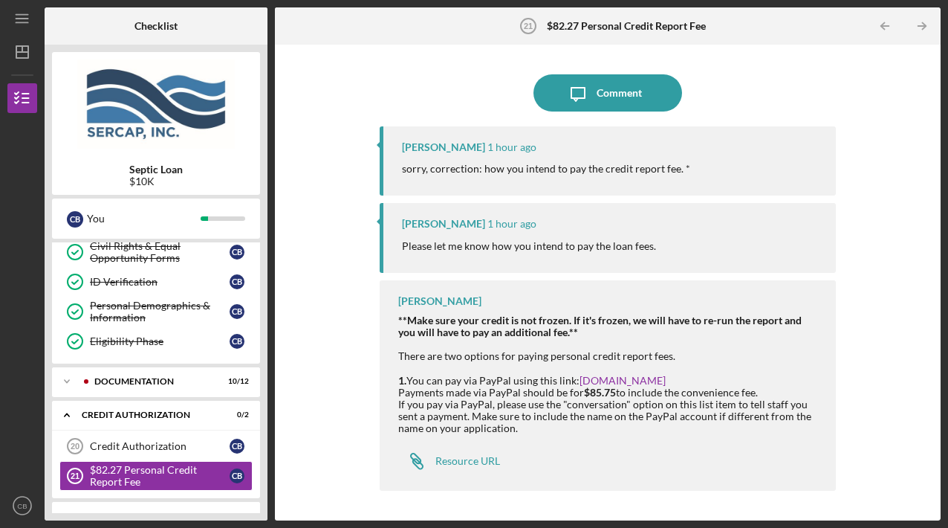
scroll to position [266, 0]
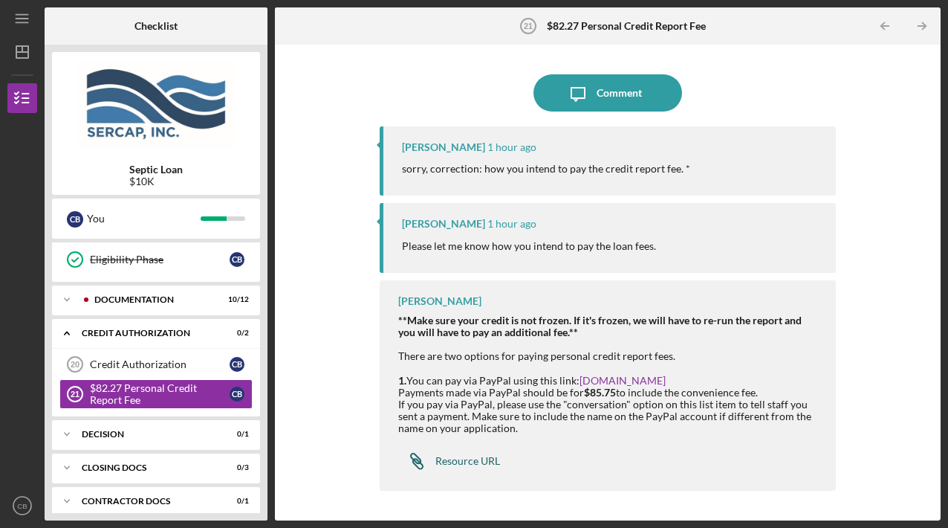
click at [473, 461] on div "Resource URL" at bounding box center [467, 461] width 65 height 12
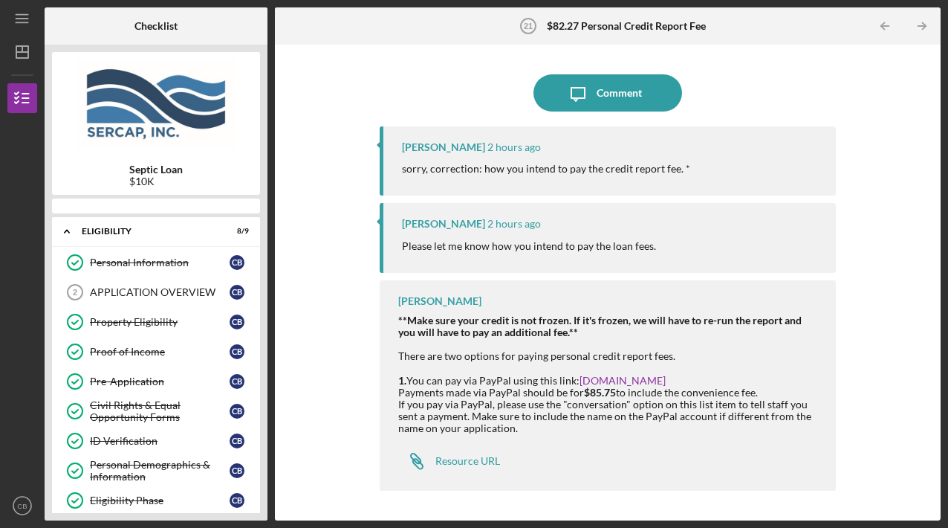
scroll to position [266, 0]
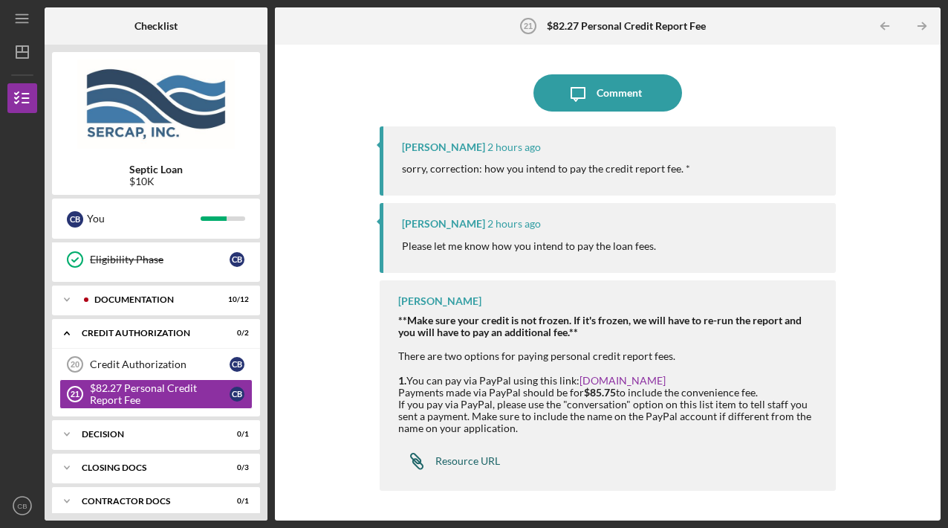
click at [479, 462] on div "Resource URL" at bounding box center [467, 461] width 65 height 12
